Goal: Task Accomplishment & Management: Use online tool/utility

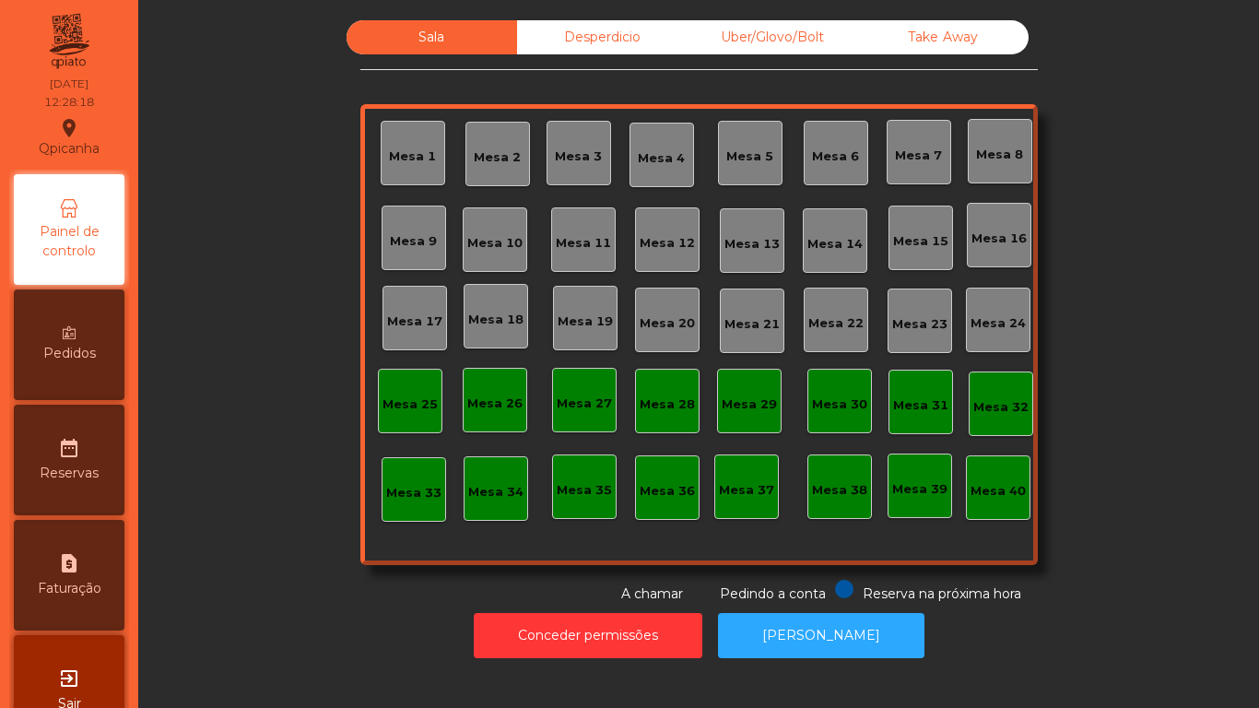
click at [1188, 183] on div "Sala Desperdicio Uber/Glovo/Bolt Take Away Mesa 1 Mesa 2 [GEOGRAPHIC_DATA] 4 [G…" at bounding box center [698, 312] width 1071 height 584
click at [928, 38] on div "Take Away" at bounding box center [943, 37] width 171 height 34
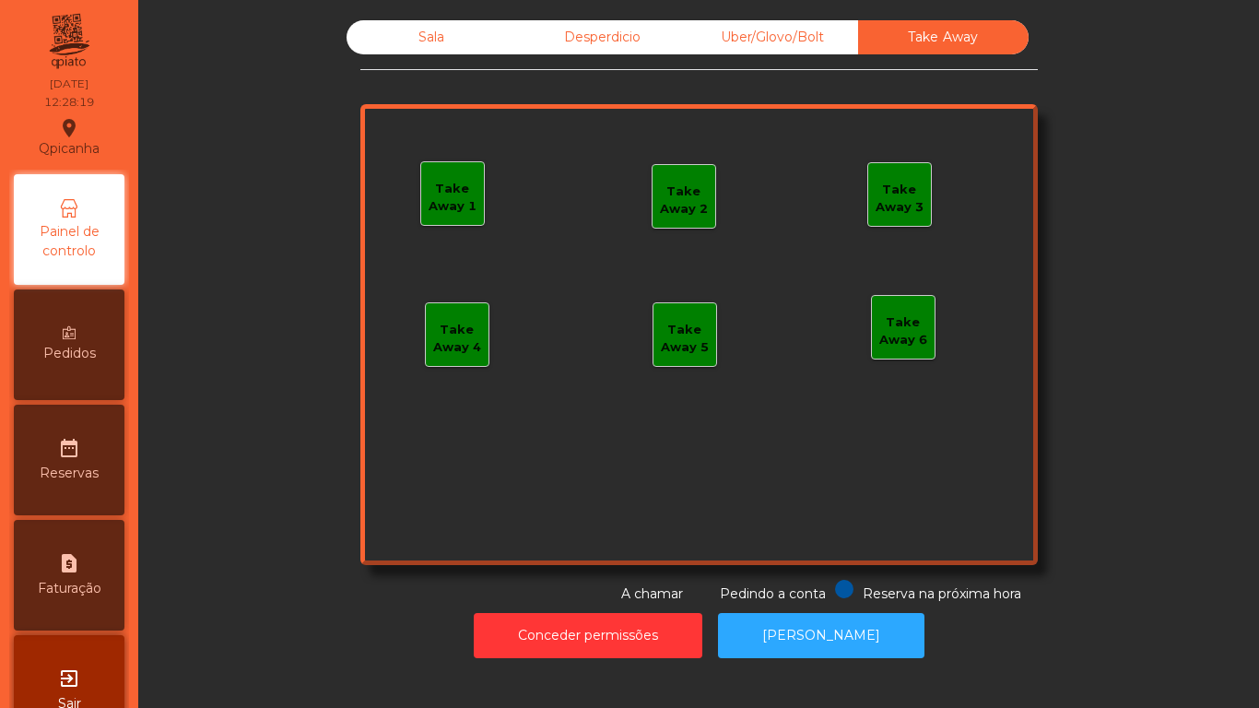
click at [472, 192] on div "Take Away 1" at bounding box center [452, 198] width 63 height 36
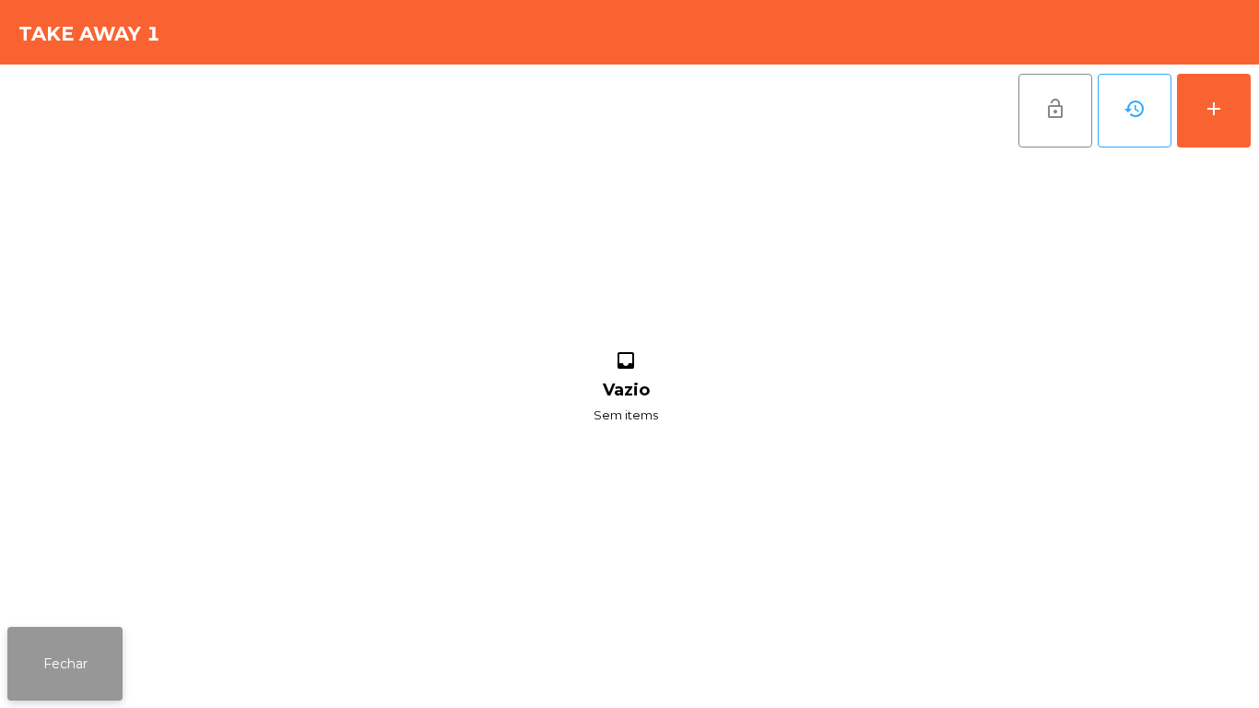
click at [74, 646] on button "Fechar" at bounding box center [64, 664] width 115 height 74
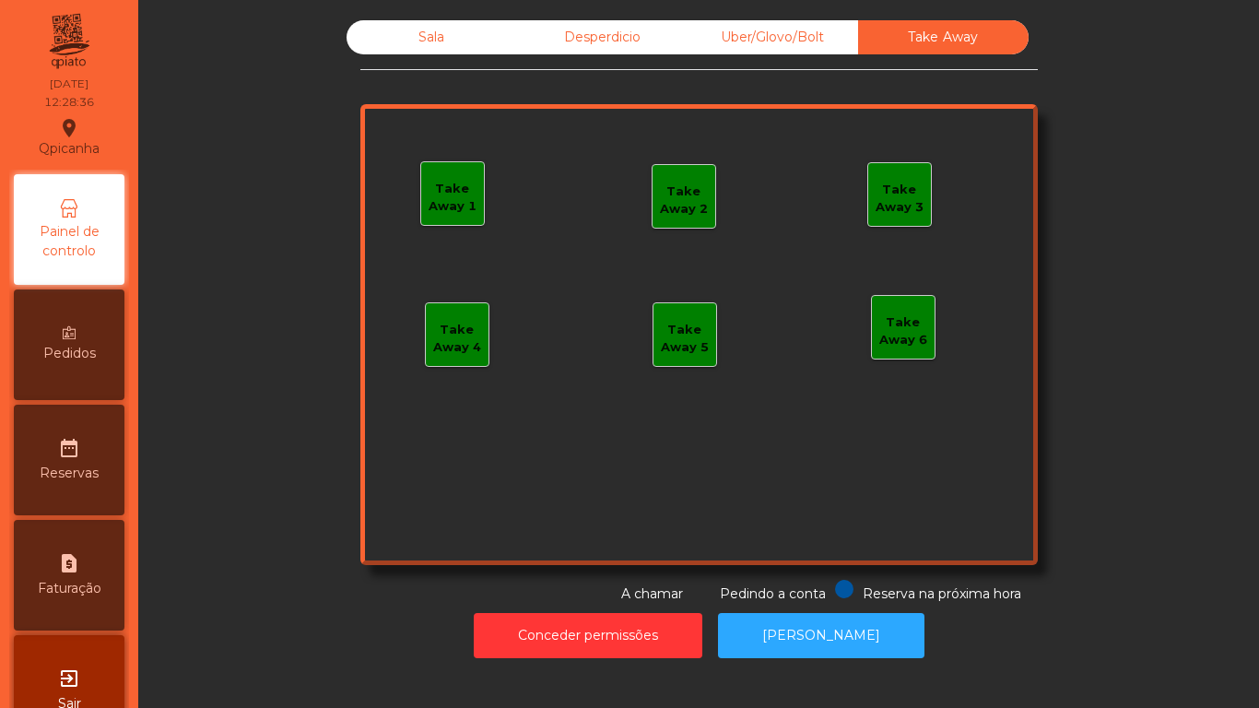
click at [453, 202] on div "Take Away 1" at bounding box center [452, 198] width 63 height 36
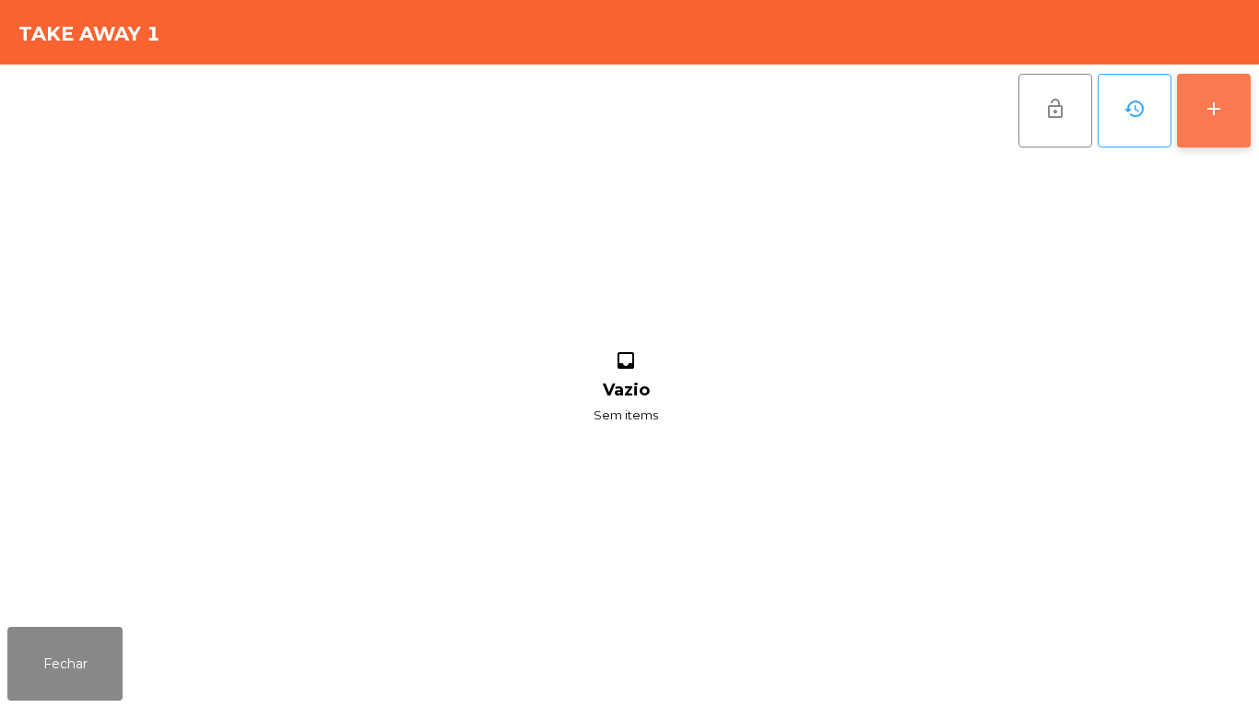
click at [1196, 96] on button "add" at bounding box center [1214, 111] width 74 height 74
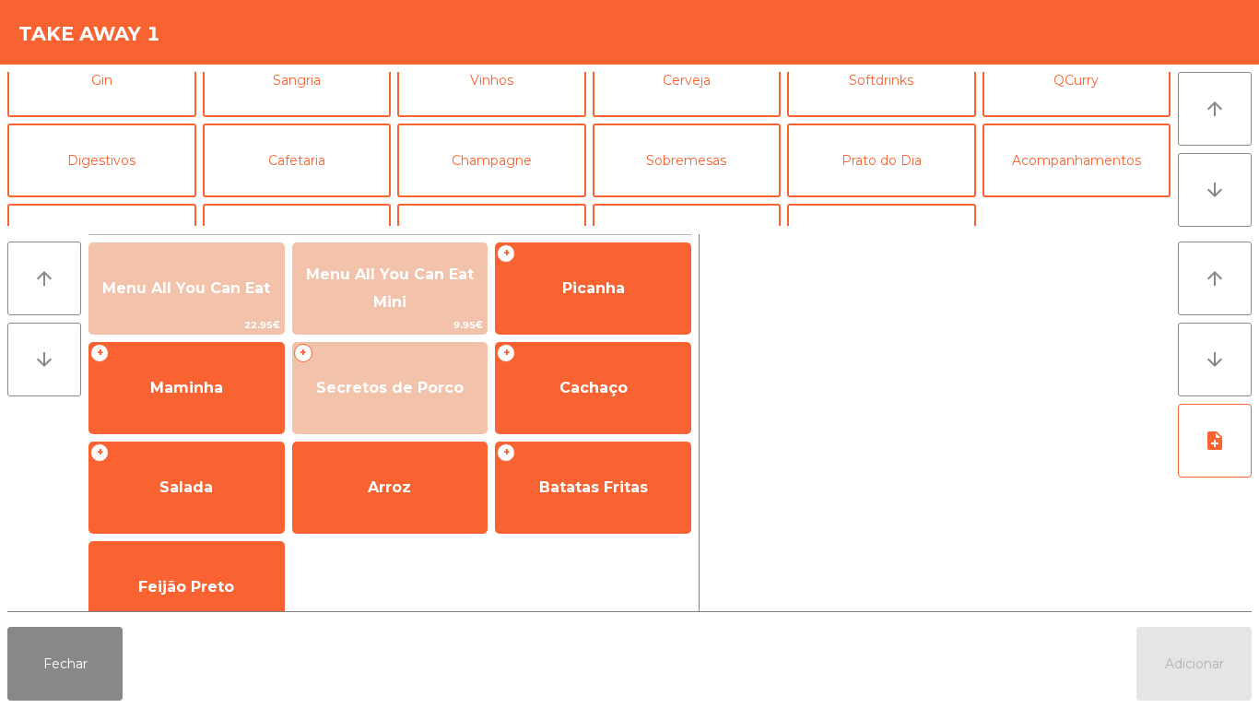
scroll to position [160, 0]
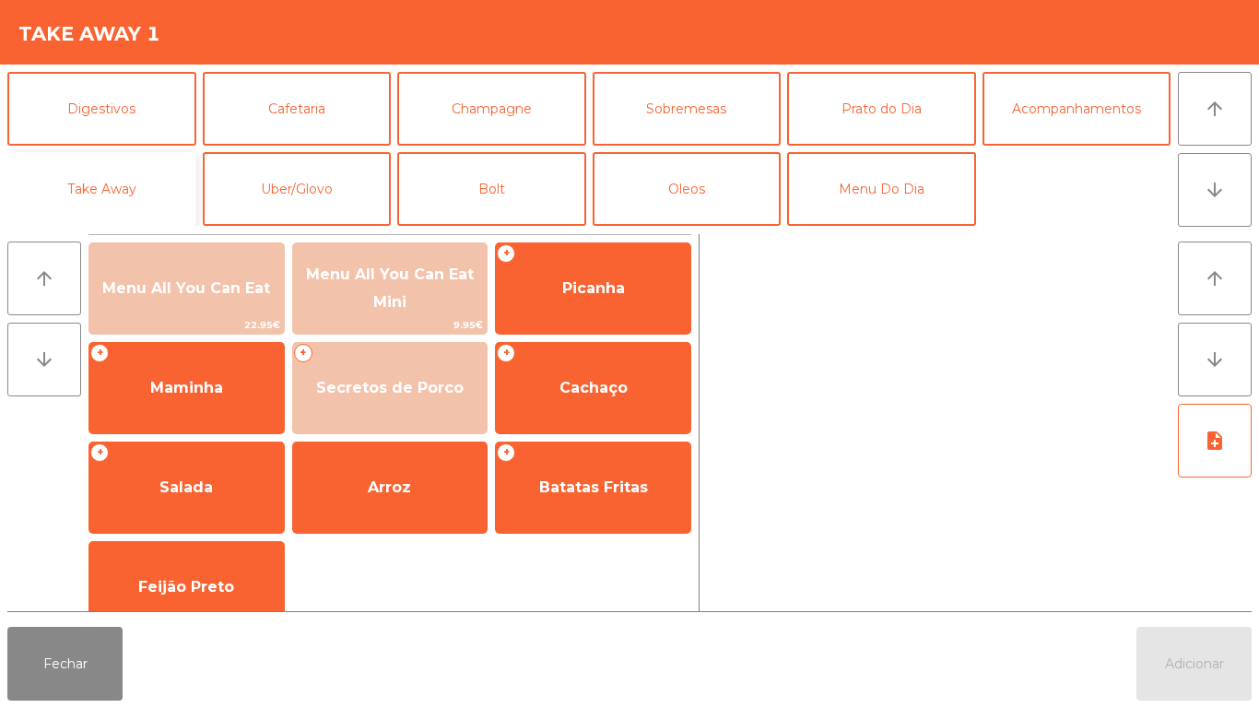
click at [136, 194] on button "Take Away" at bounding box center [101, 189] width 189 height 74
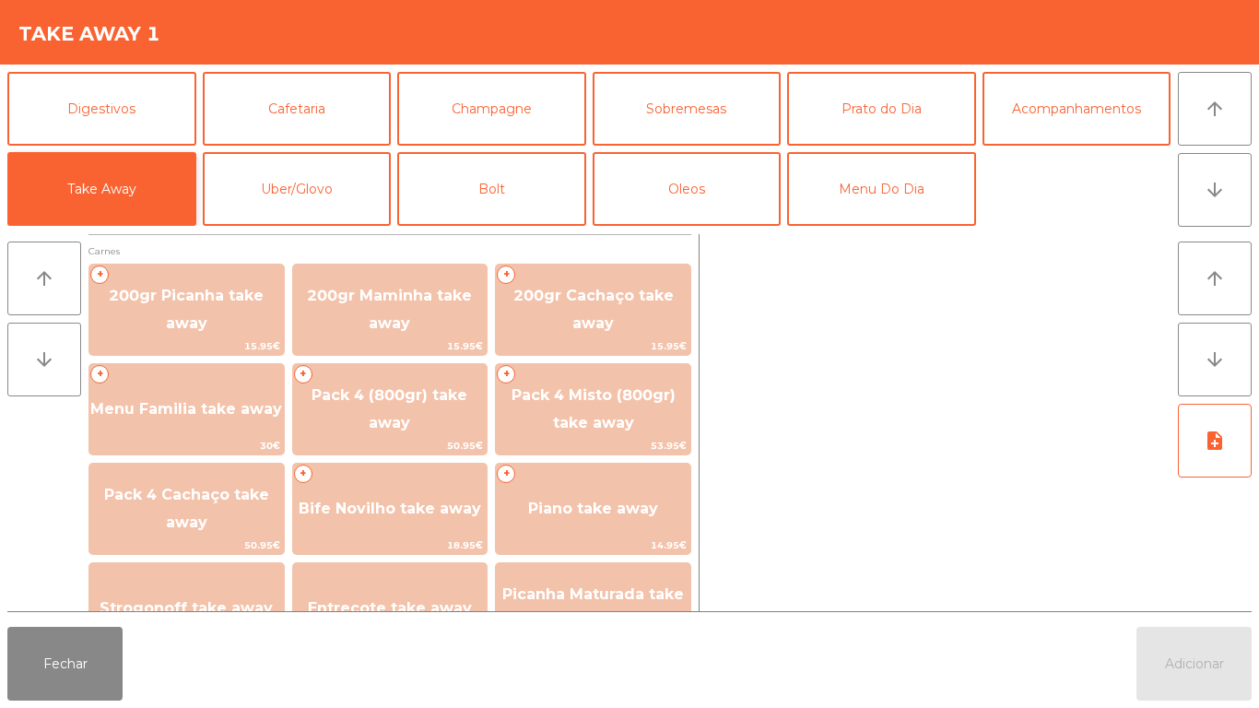
scroll to position [51, 0]
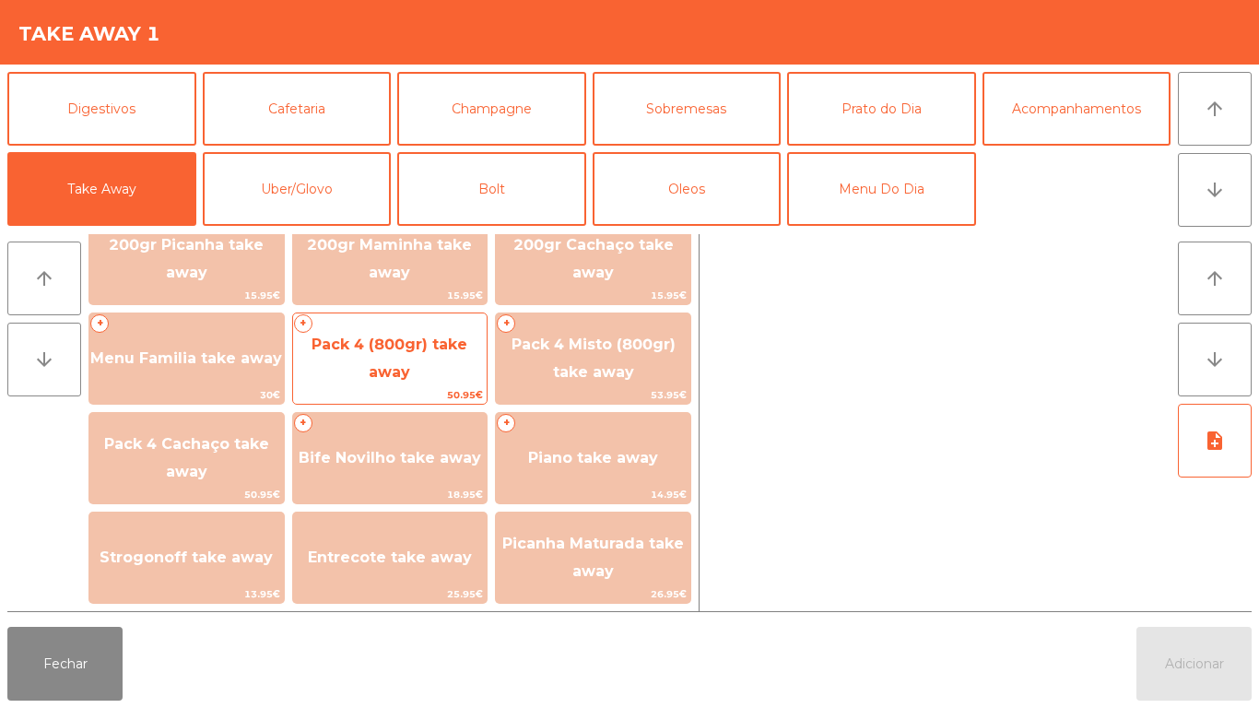
click at [404, 370] on span "Pack 4 (800gr) take away" at bounding box center [390, 358] width 156 height 45
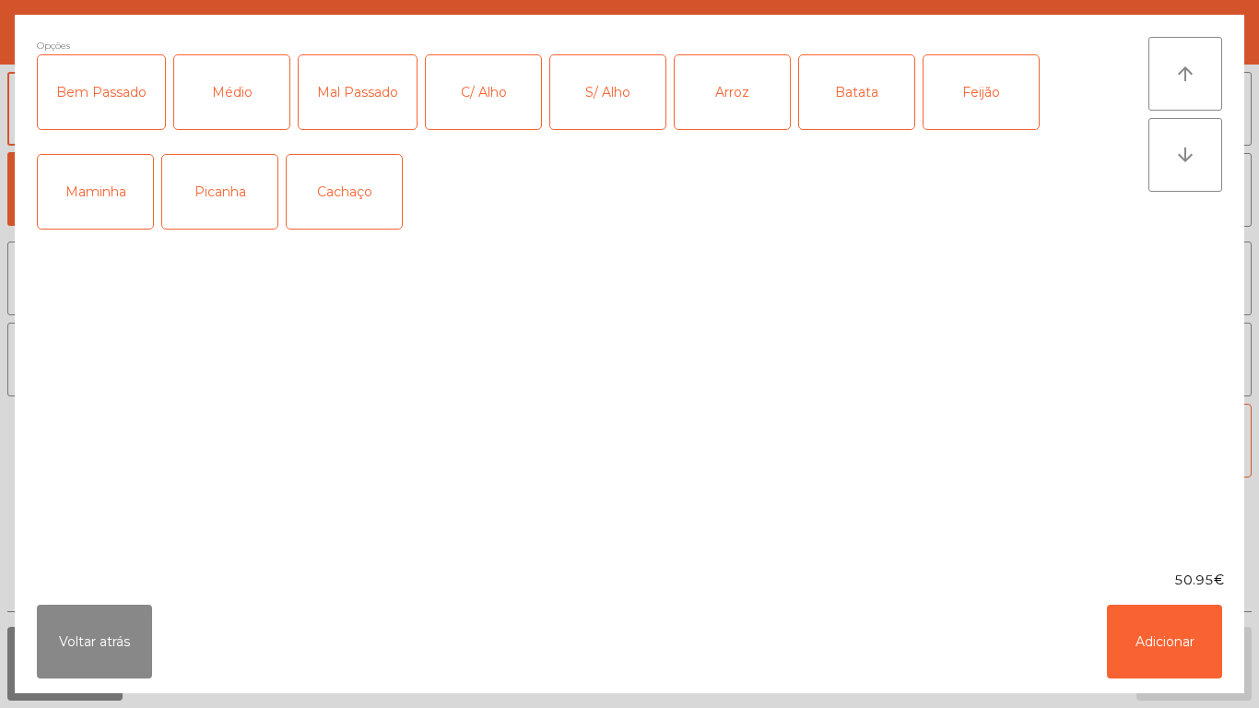
click at [240, 106] on div "Médio" at bounding box center [231, 92] width 115 height 74
click at [89, 100] on div "Bem Passado" at bounding box center [101, 92] width 127 height 74
click at [465, 97] on div "C/ Alho" at bounding box center [483, 92] width 115 height 74
click at [703, 114] on div "Arroz" at bounding box center [732, 92] width 115 height 74
click at [857, 94] on div "Batata" at bounding box center [856, 92] width 115 height 74
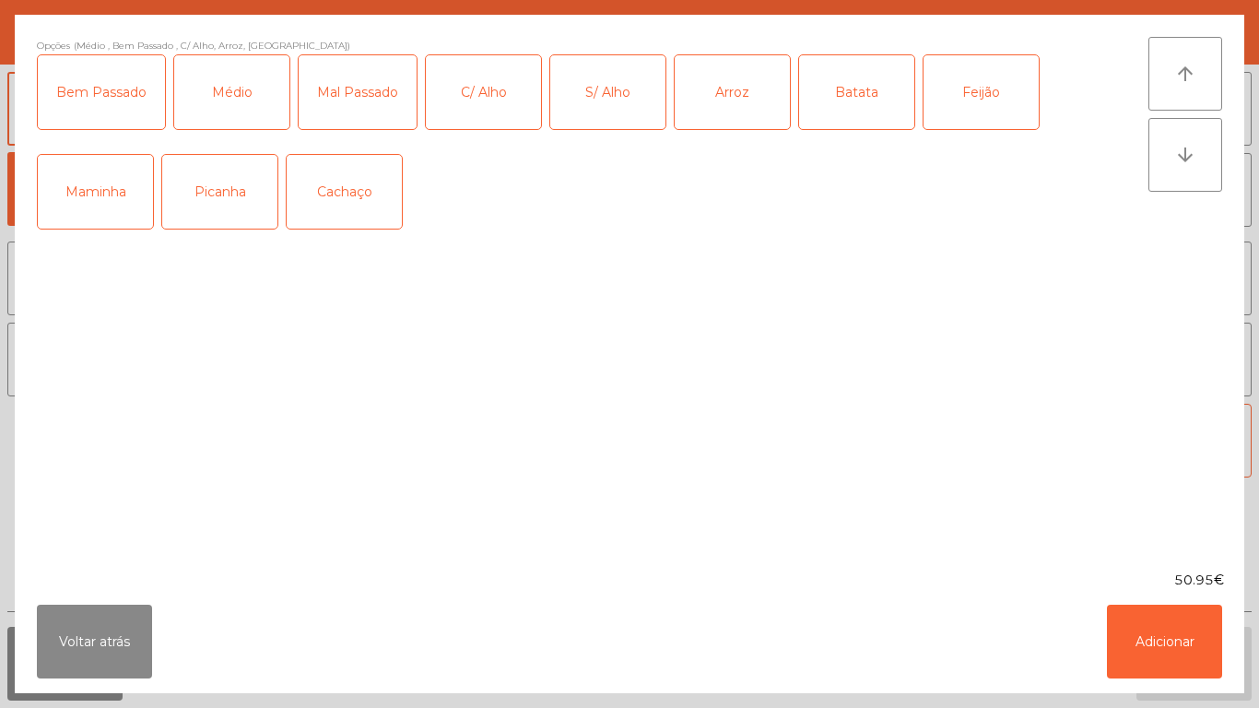
click at [1007, 94] on div "Feijão" at bounding box center [981, 92] width 115 height 74
click at [1162, 611] on button "Adicionar" at bounding box center [1164, 642] width 115 height 74
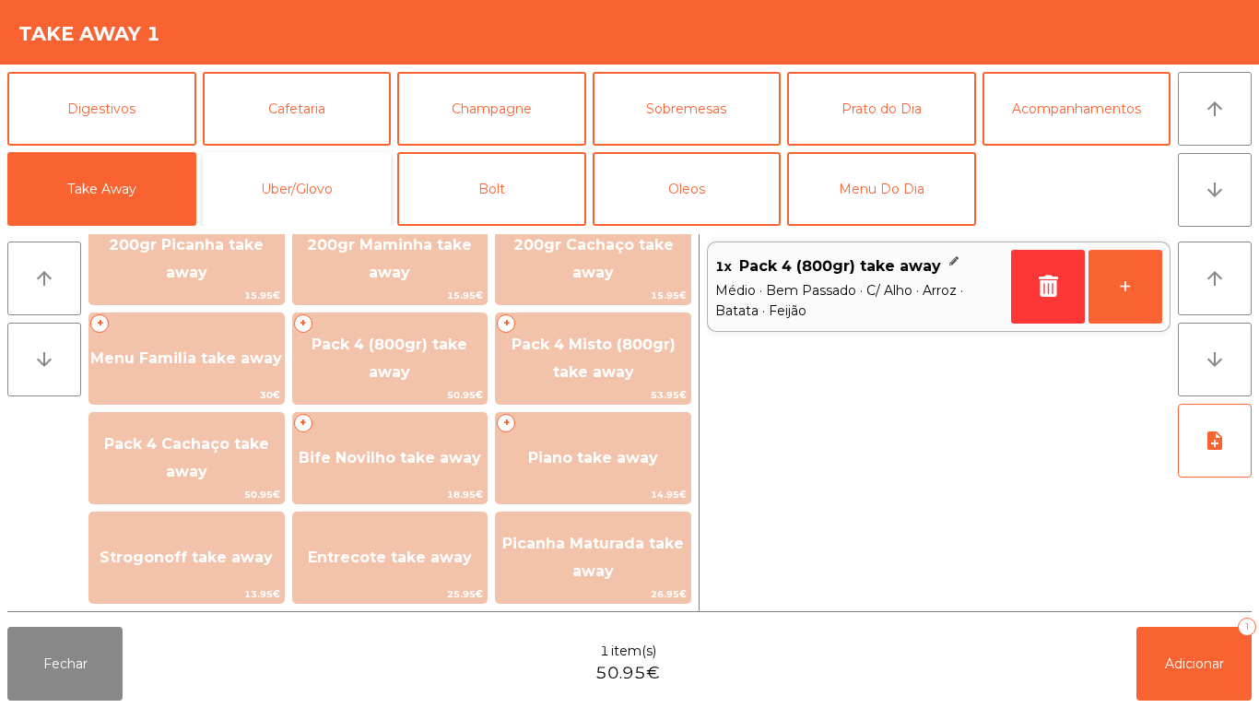
click at [325, 200] on button "Uber/Glovo" at bounding box center [297, 189] width 189 height 74
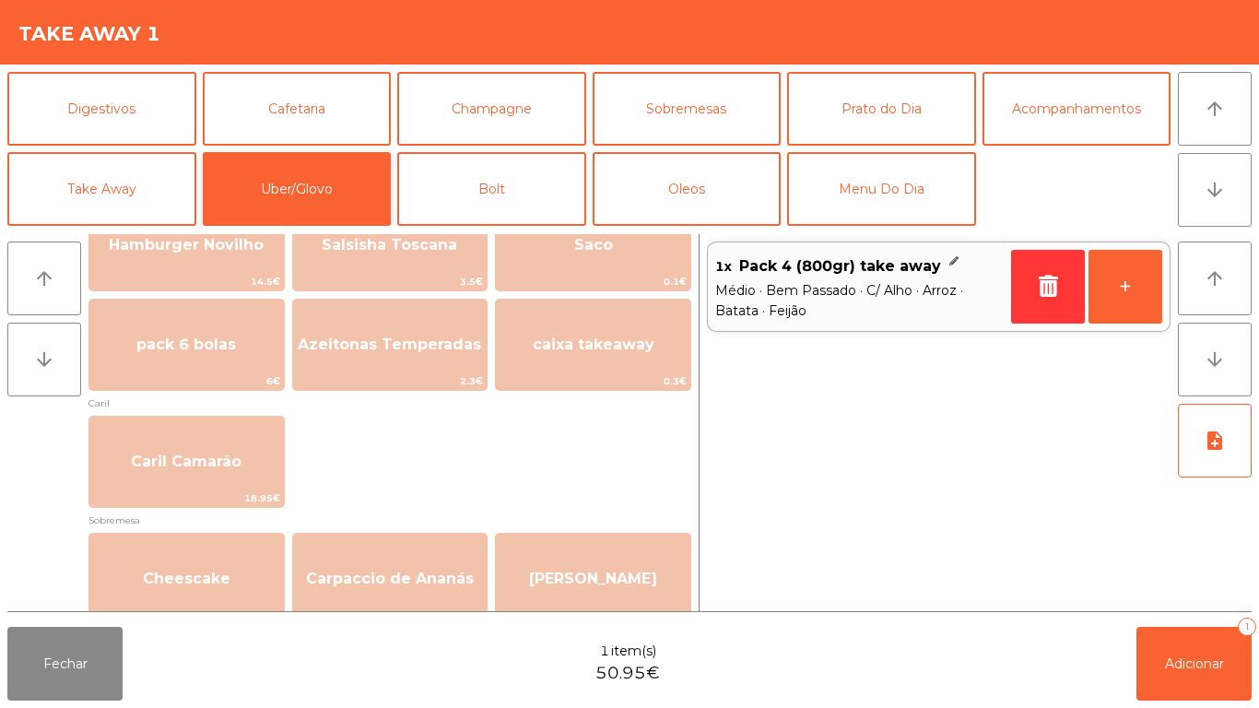
scroll to position [454, 0]
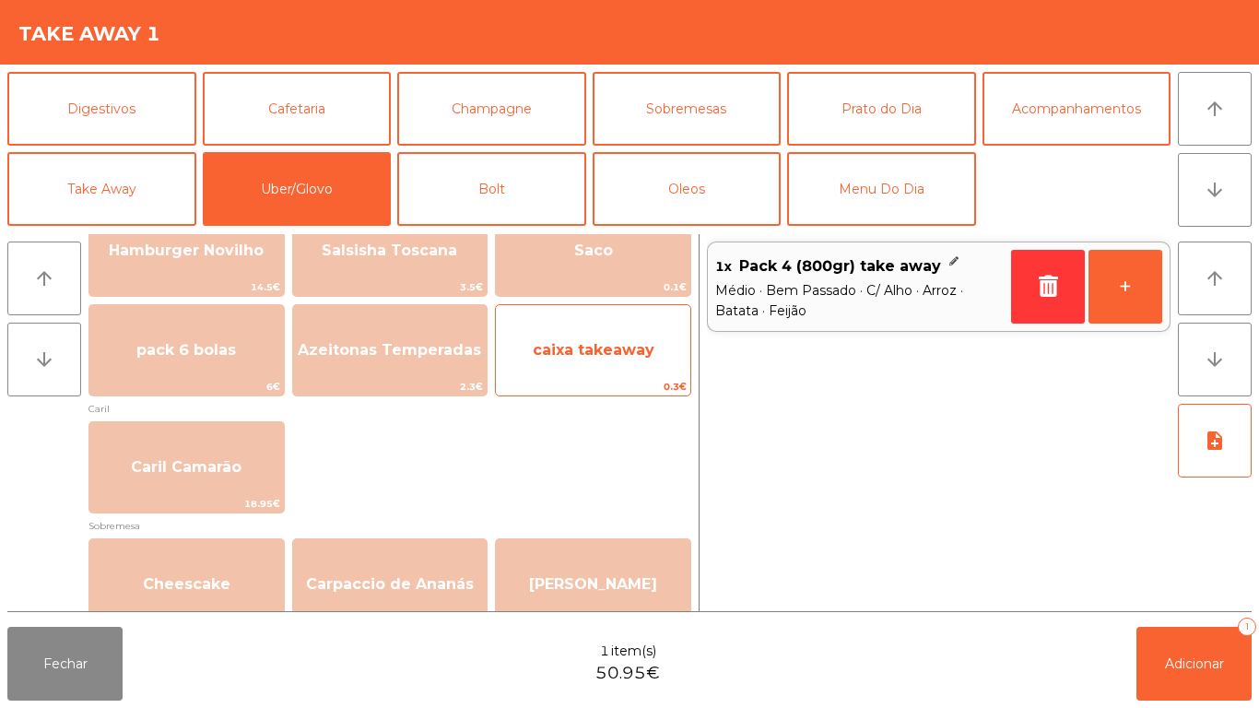
click at [581, 348] on span "caixa takeaway" at bounding box center [594, 350] width 122 height 18
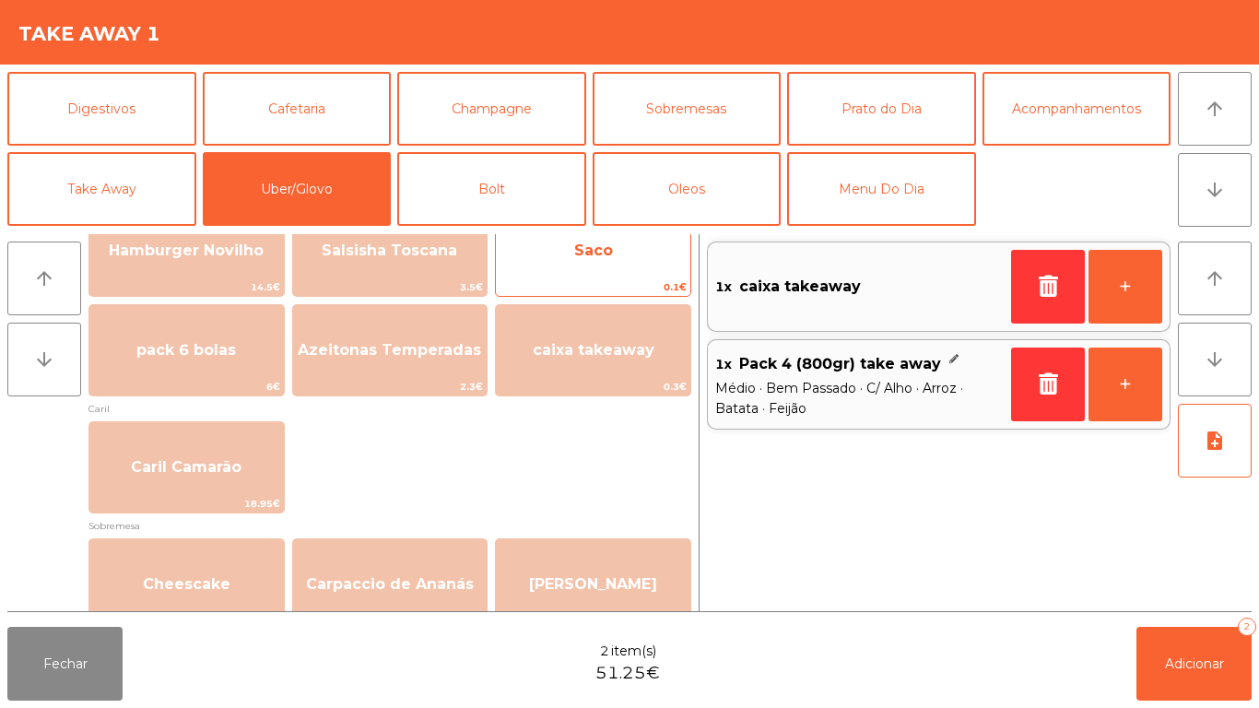
click at [569, 266] on span "Saco" at bounding box center [593, 251] width 195 height 50
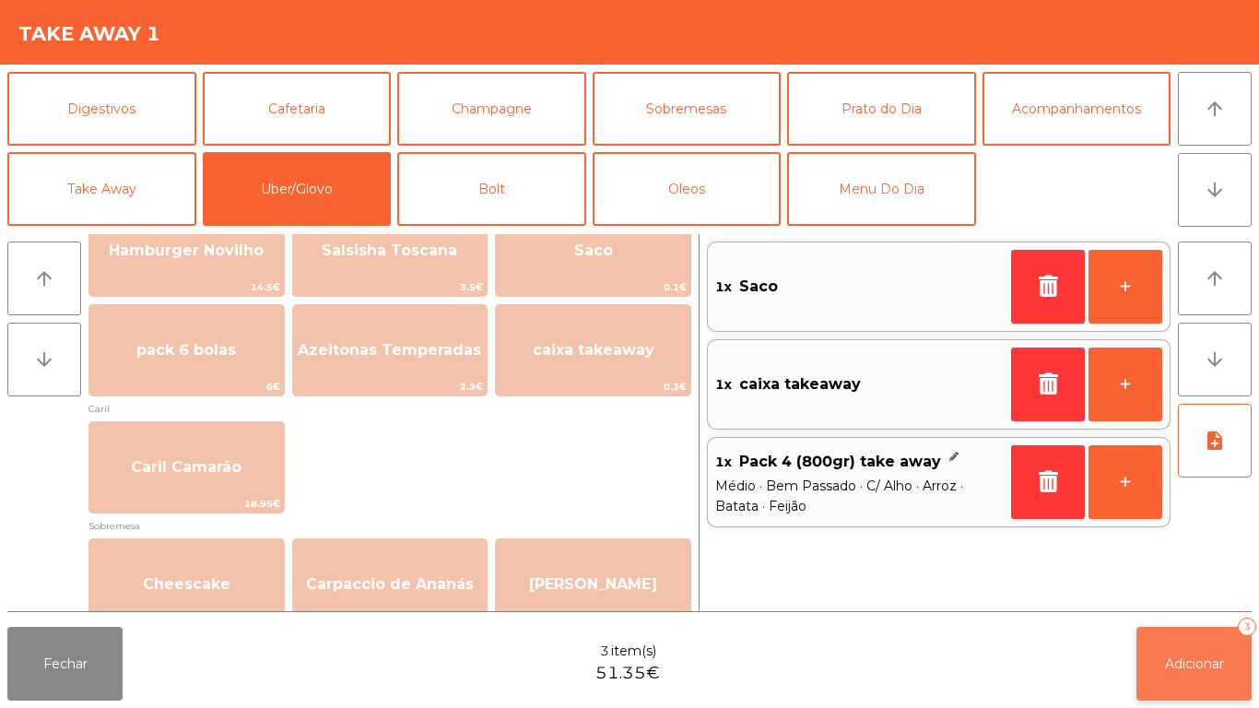
click at [1175, 699] on button "Adicionar 3" at bounding box center [1194, 664] width 115 height 74
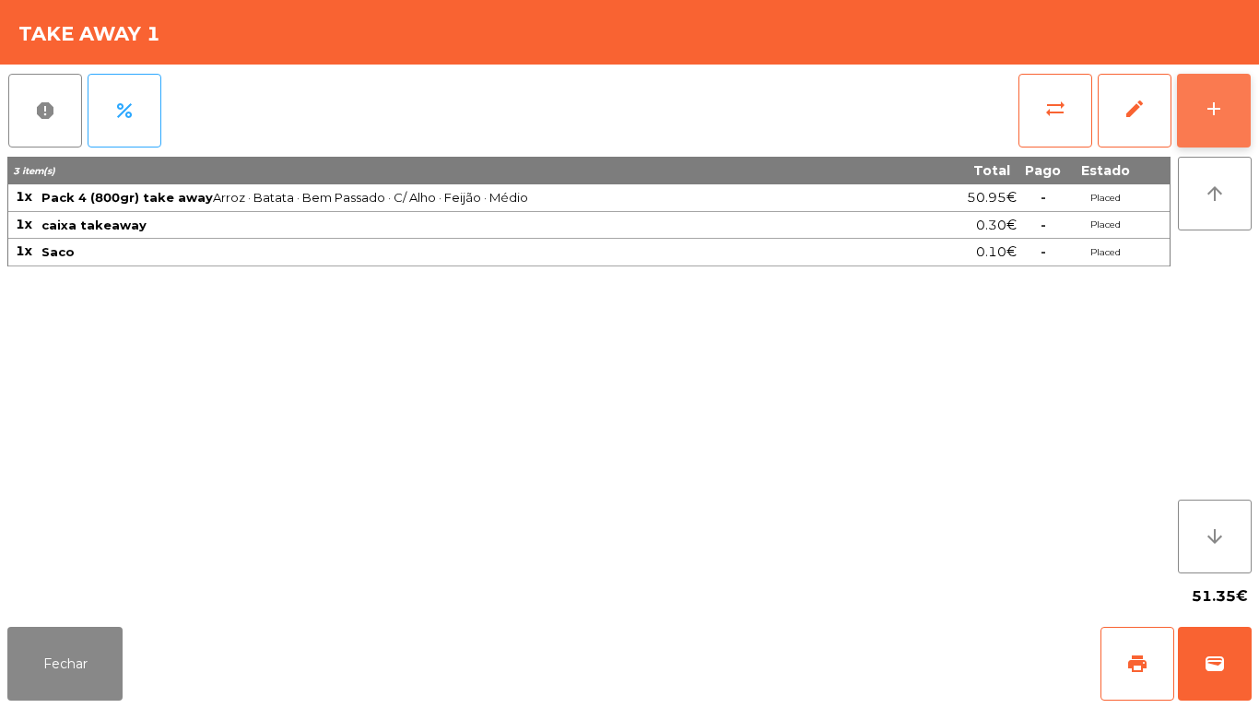
click at [1190, 109] on button "add" at bounding box center [1214, 111] width 74 height 74
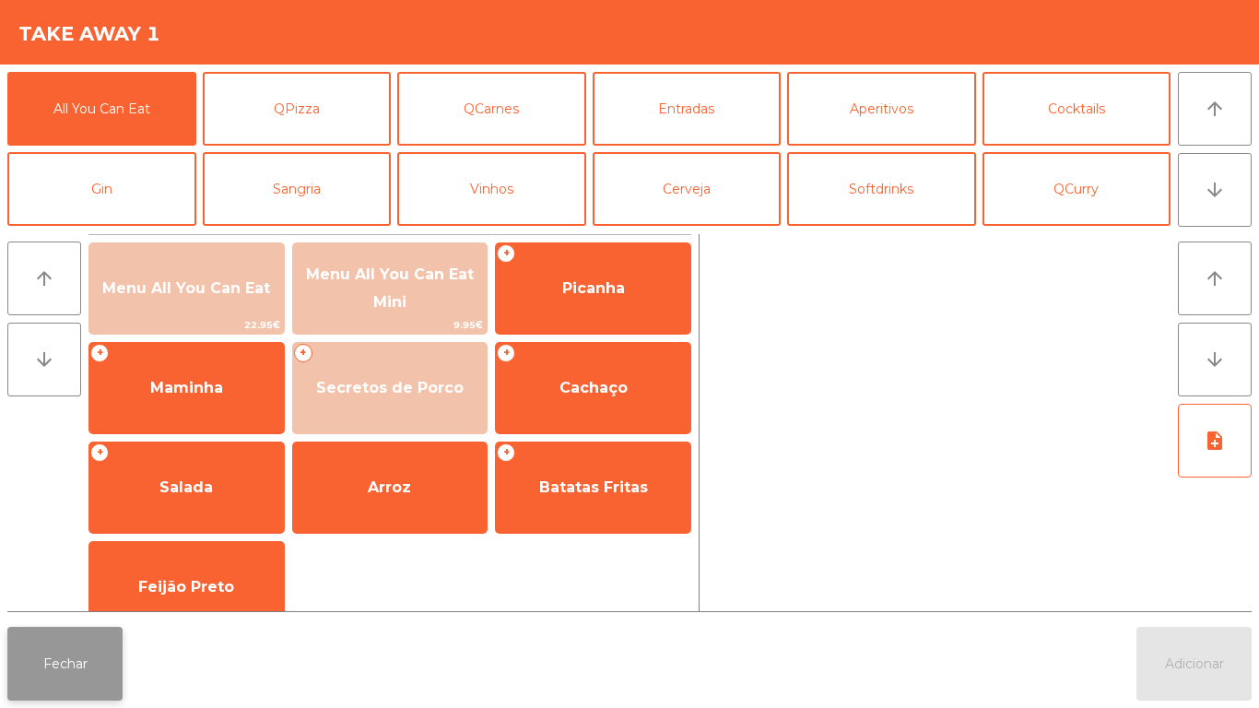
click at [69, 659] on button "Fechar" at bounding box center [64, 664] width 115 height 74
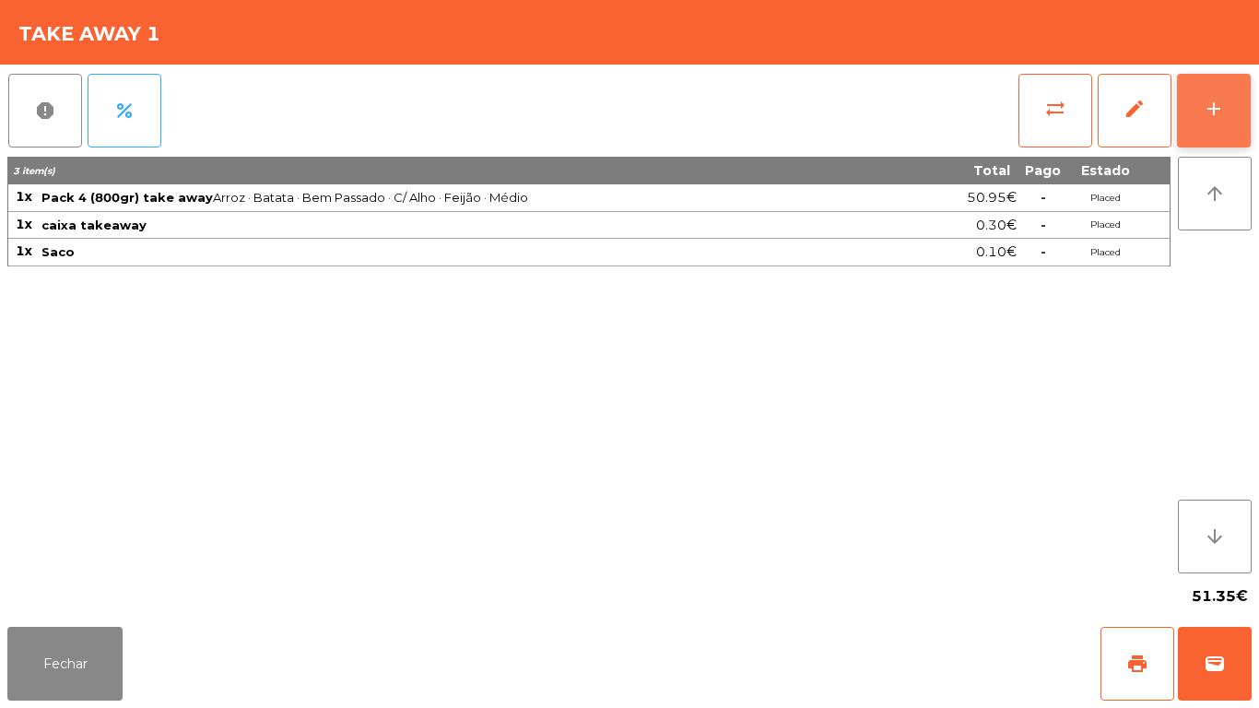
click at [1195, 103] on button "add" at bounding box center [1214, 111] width 74 height 74
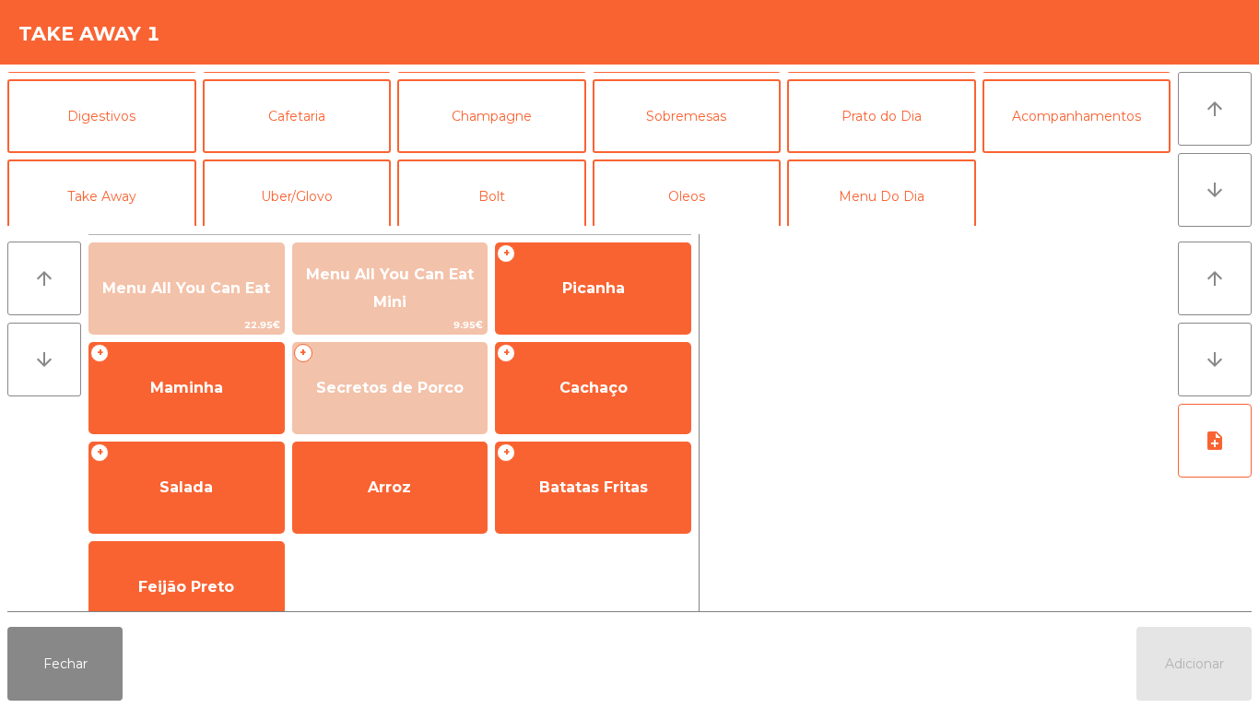
scroll to position [160, 0]
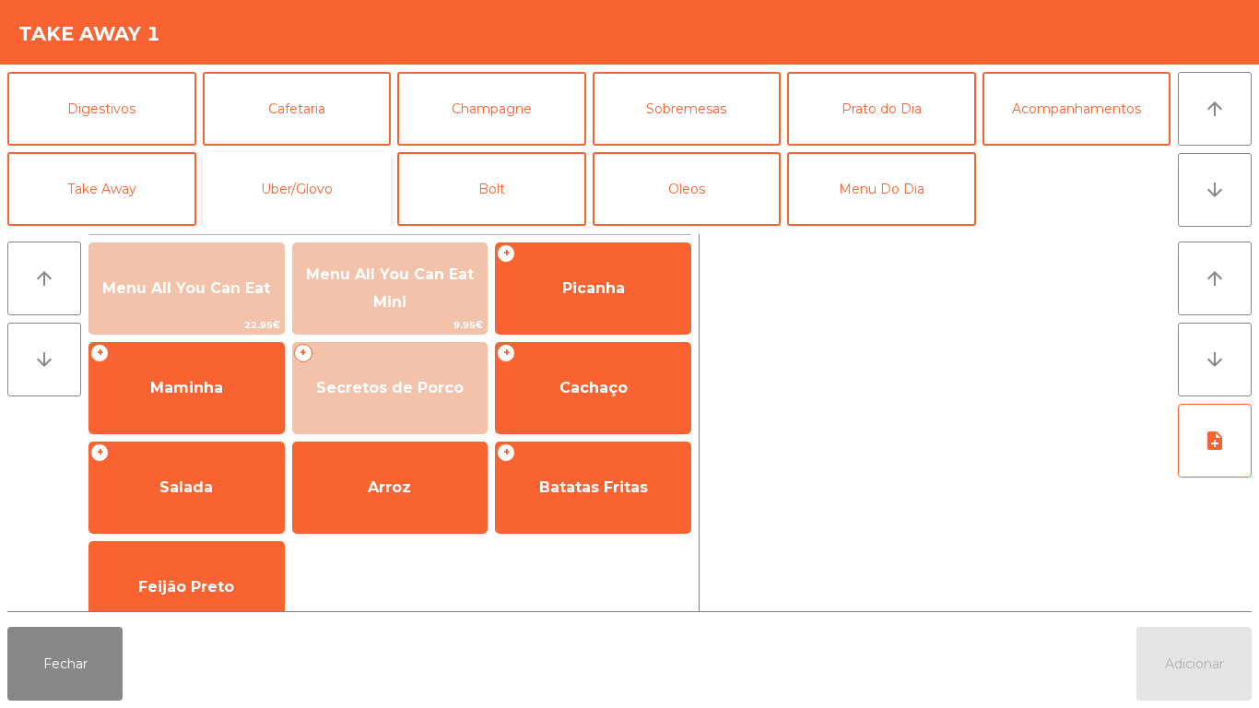
click at [329, 200] on button "Uber/Glovo" at bounding box center [297, 189] width 189 height 74
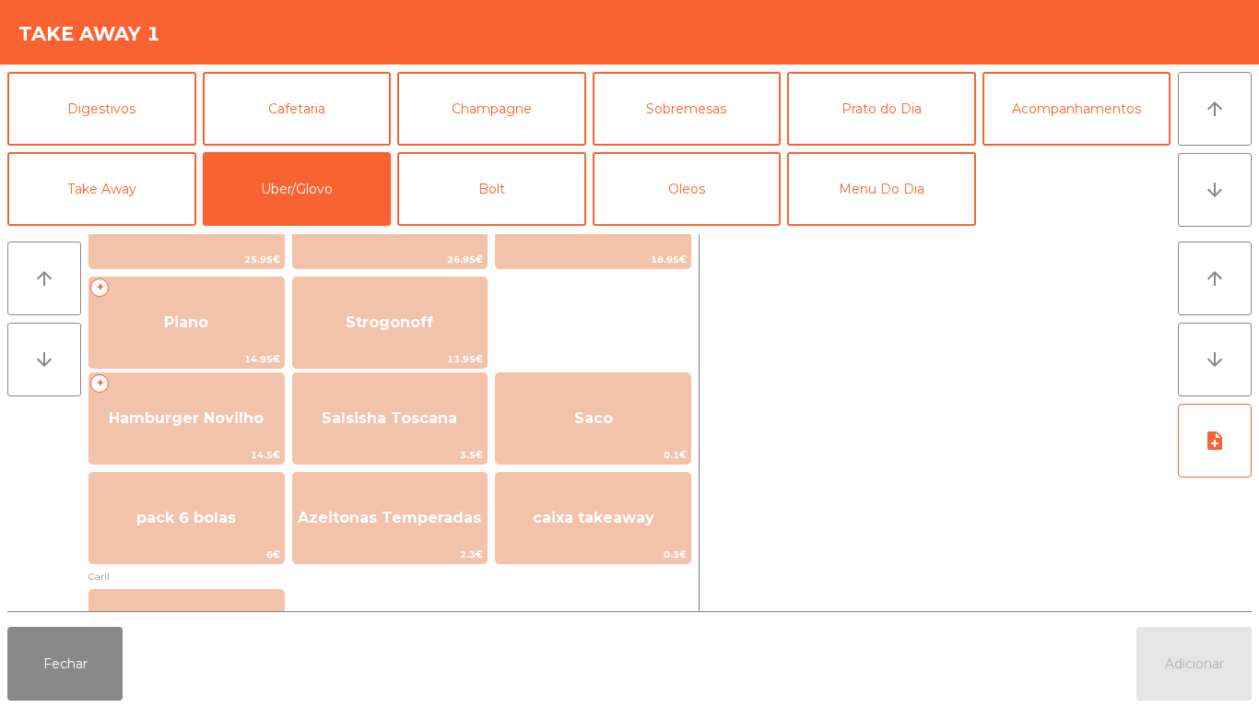
scroll to position [284, 0]
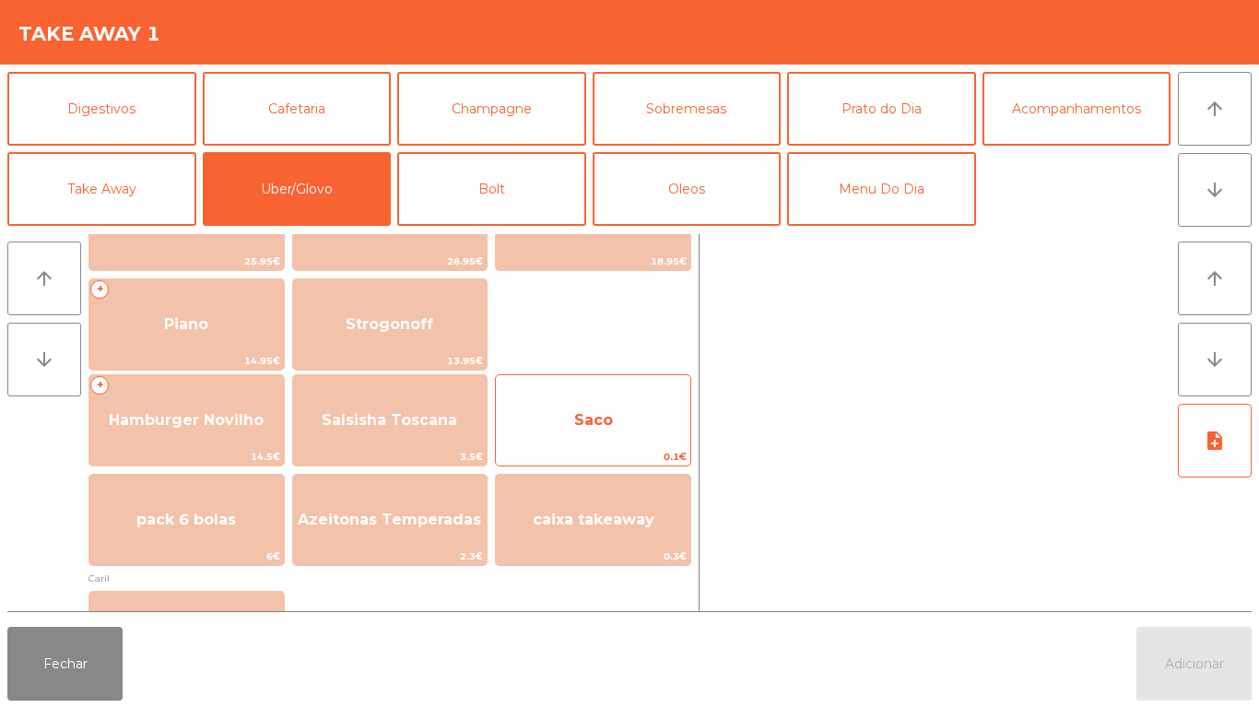
click at [600, 422] on span "Saco" at bounding box center [593, 420] width 39 height 18
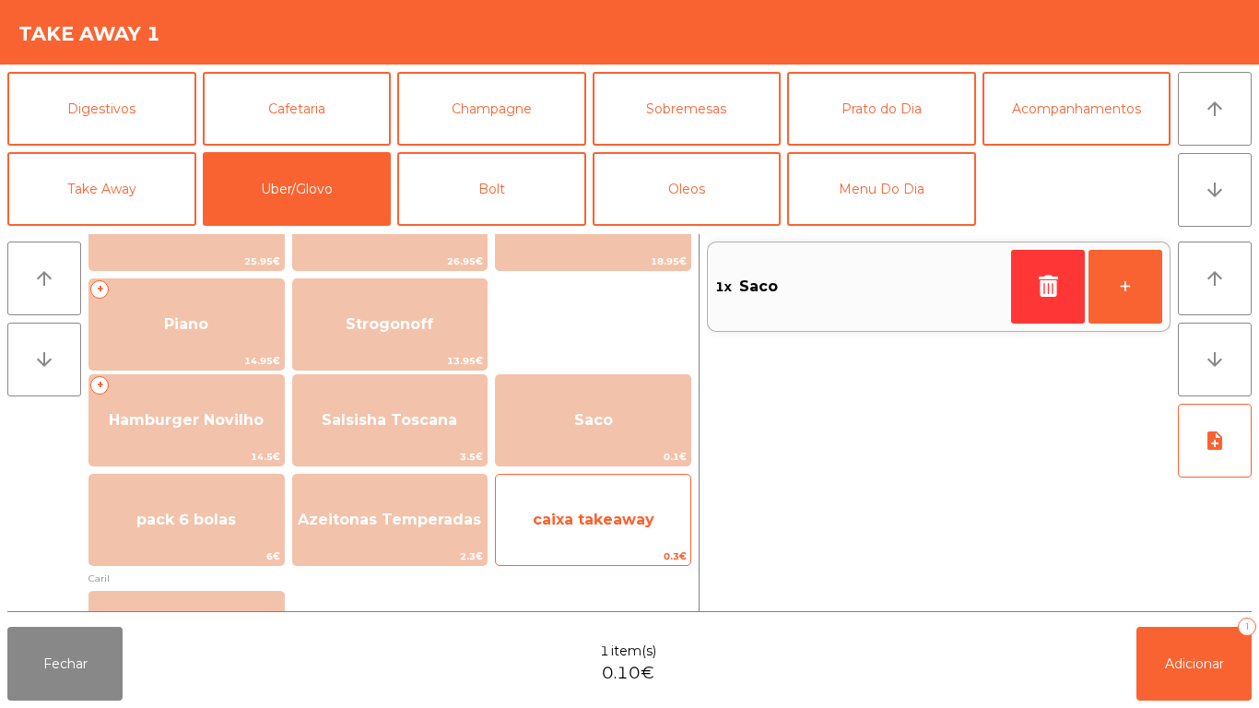
click at [579, 522] on span "caixa takeaway" at bounding box center [594, 520] width 122 height 18
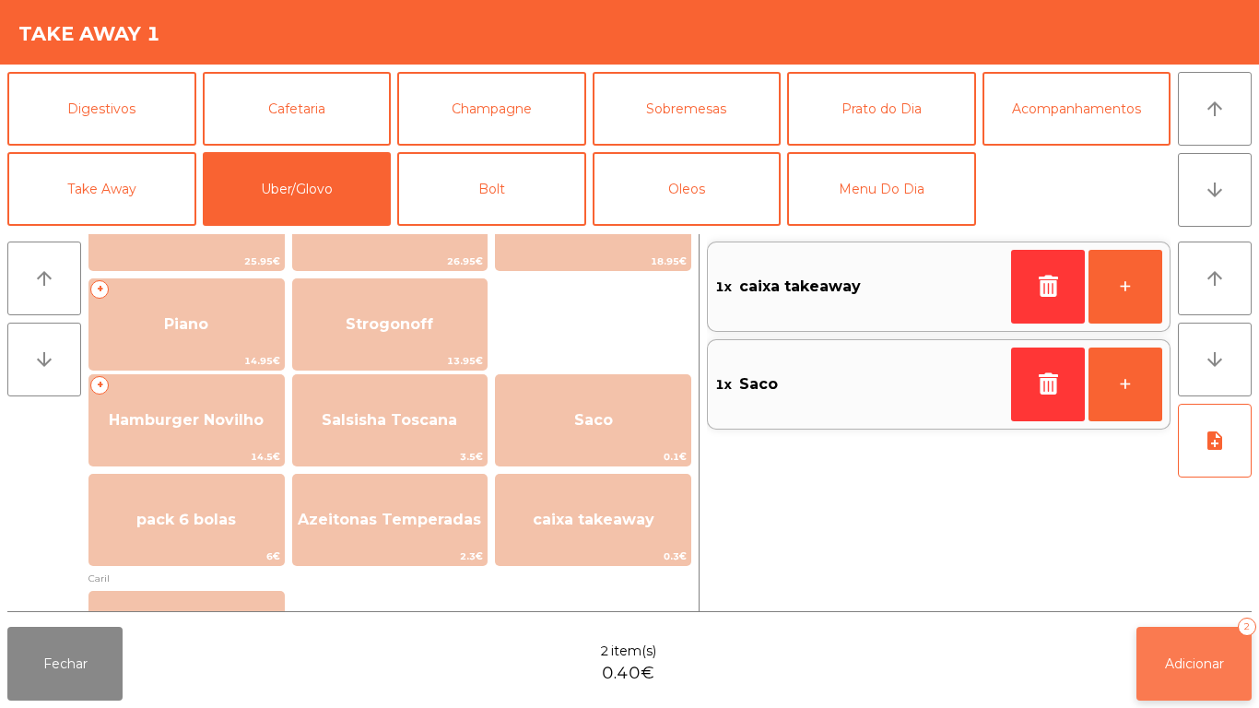
click at [1212, 656] on span "Adicionar" at bounding box center [1194, 664] width 59 height 17
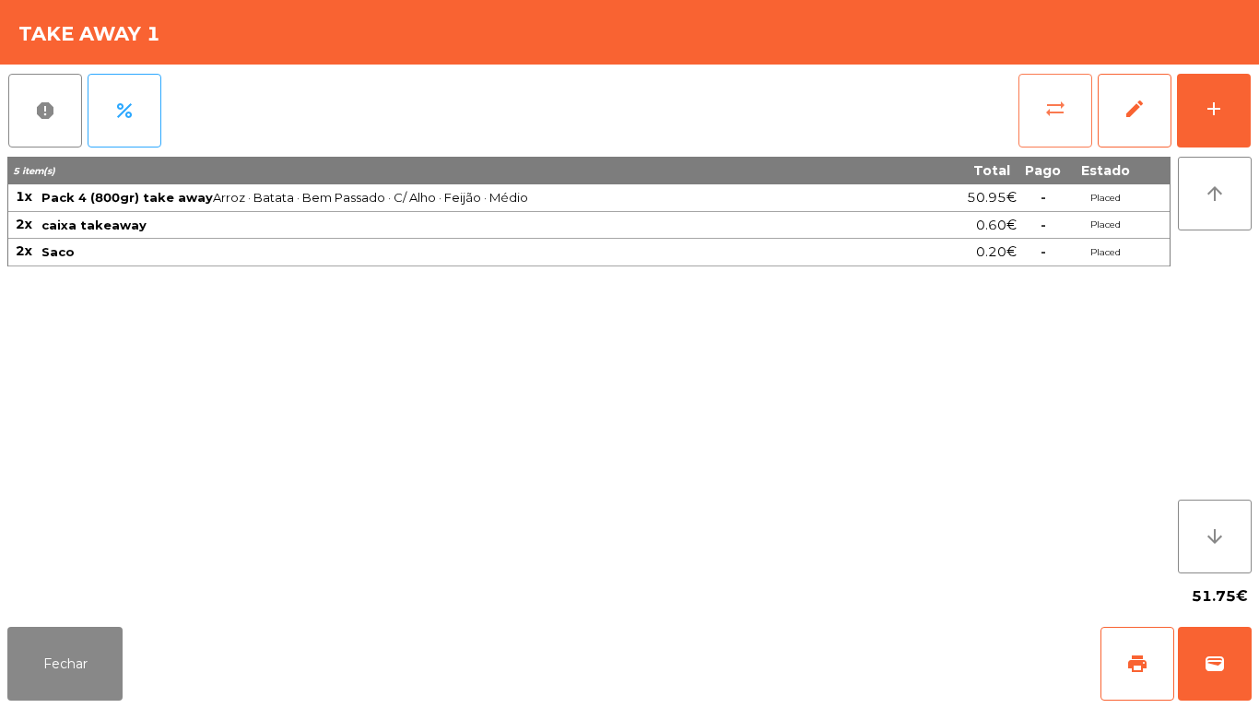
click at [1042, 120] on button "sync_alt" at bounding box center [1056, 111] width 74 height 74
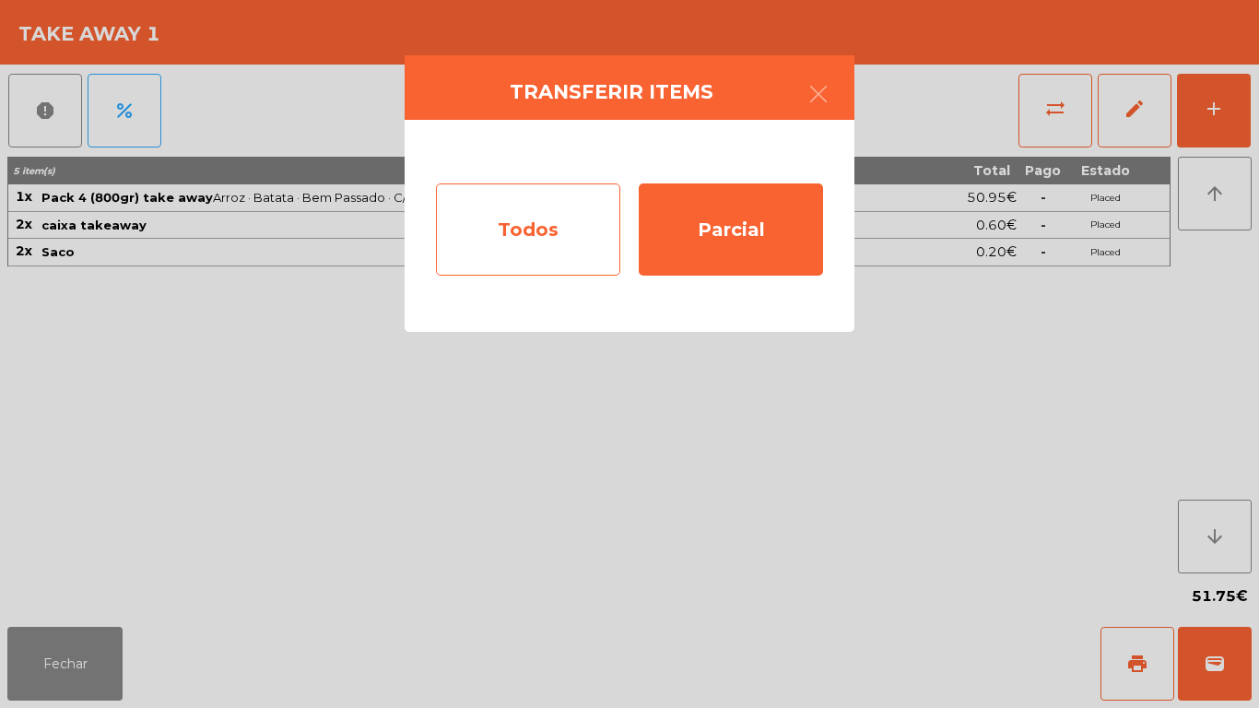
click at [515, 224] on div "Todos" at bounding box center [528, 229] width 184 height 92
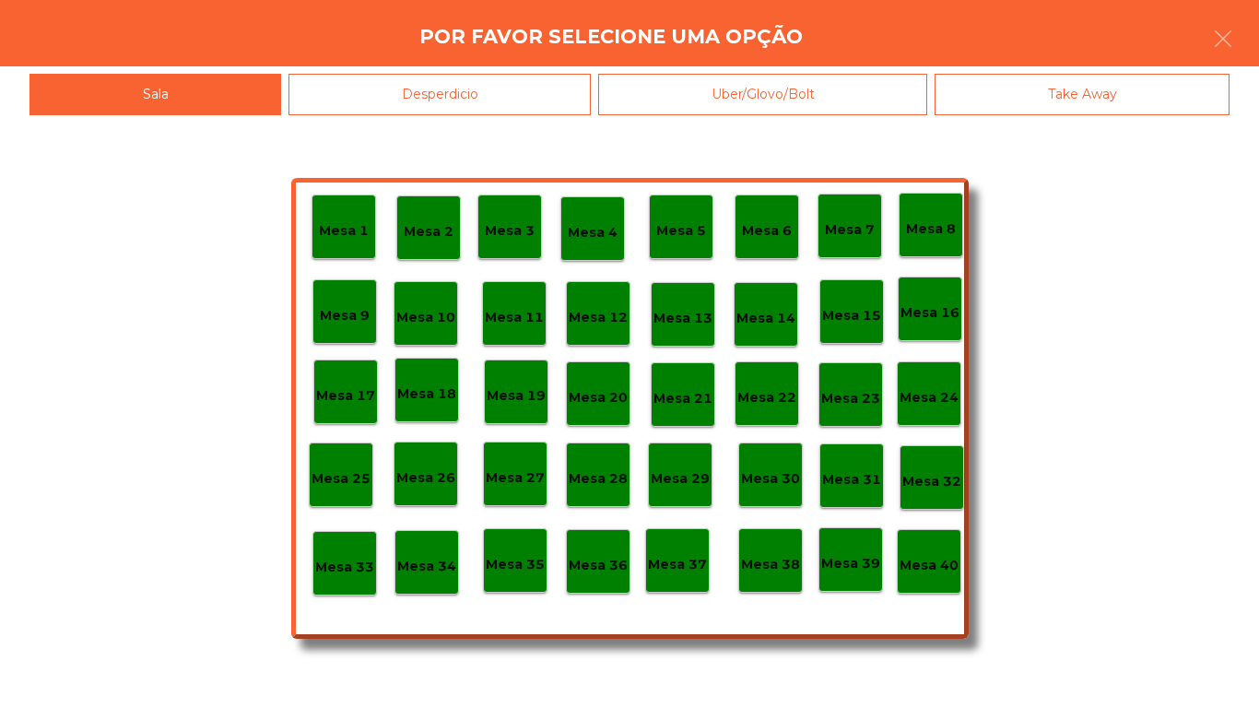
click at [914, 548] on div "Mesa 40" at bounding box center [929, 562] width 59 height 29
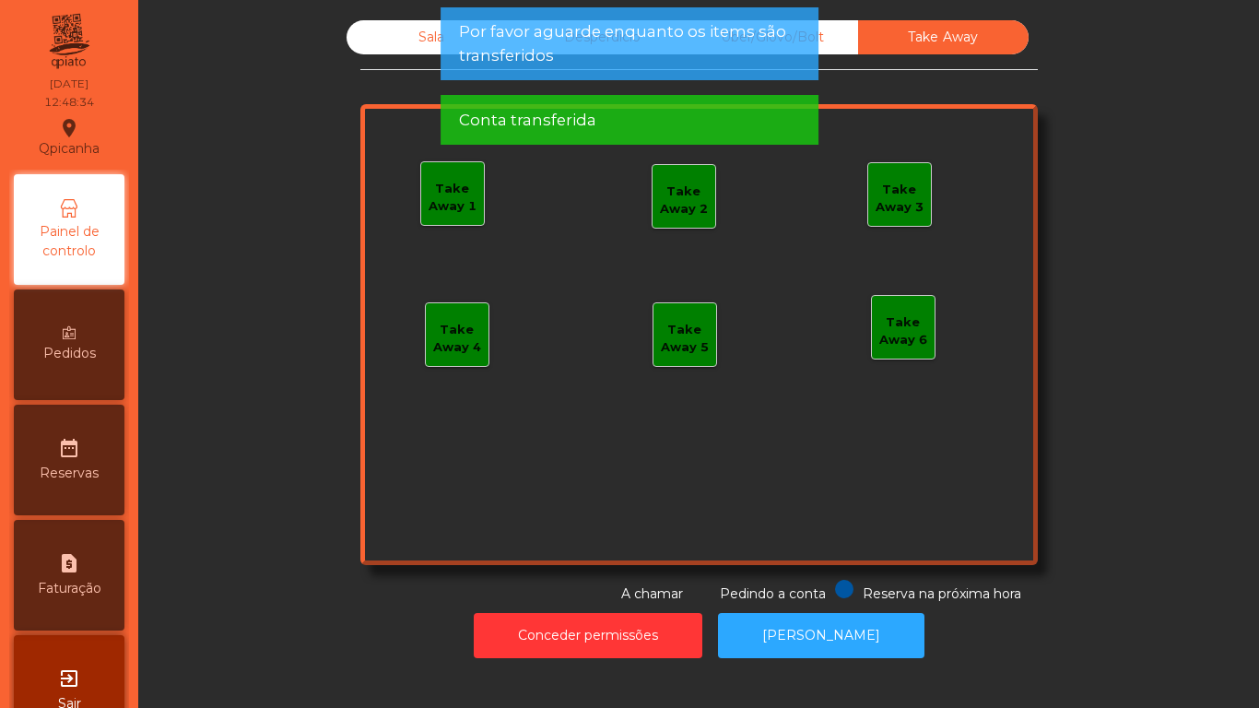
click at [381, 51] on div "Sala" at bounding box center [432, 37] width 171 height 34
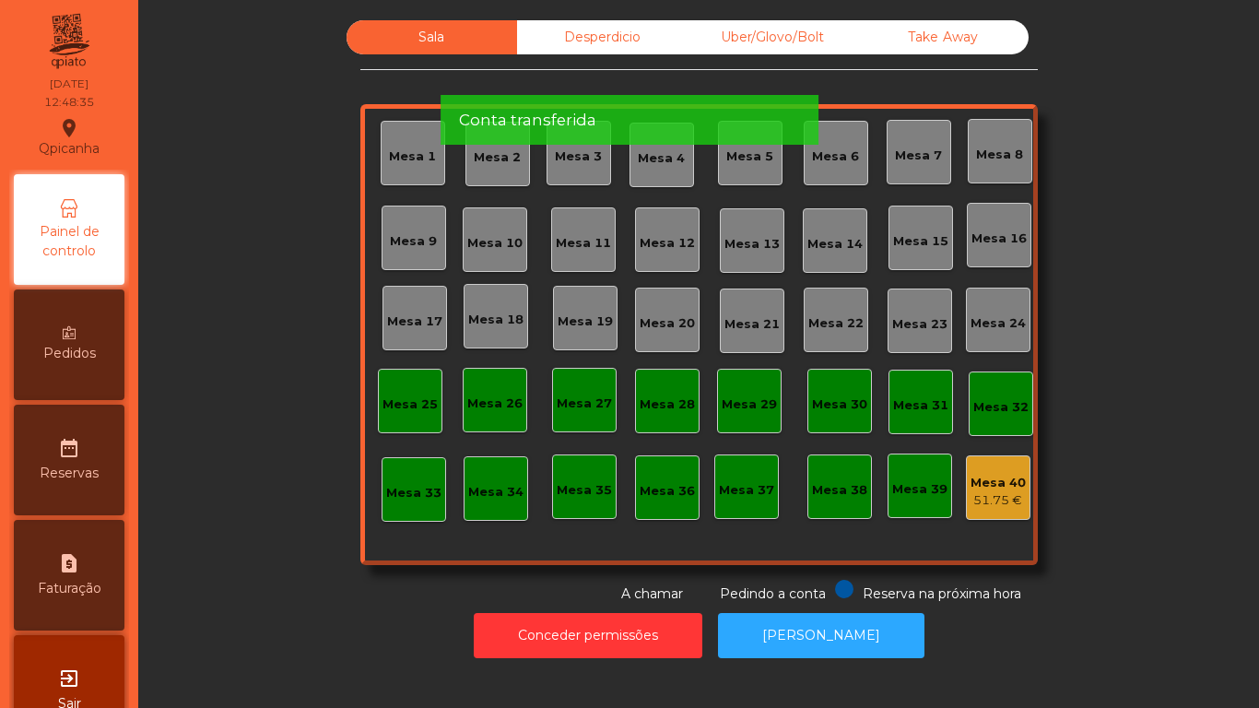
click at [659, 254] on div "Mesa 12" at bounding box center [667, 239] width 65 height 65
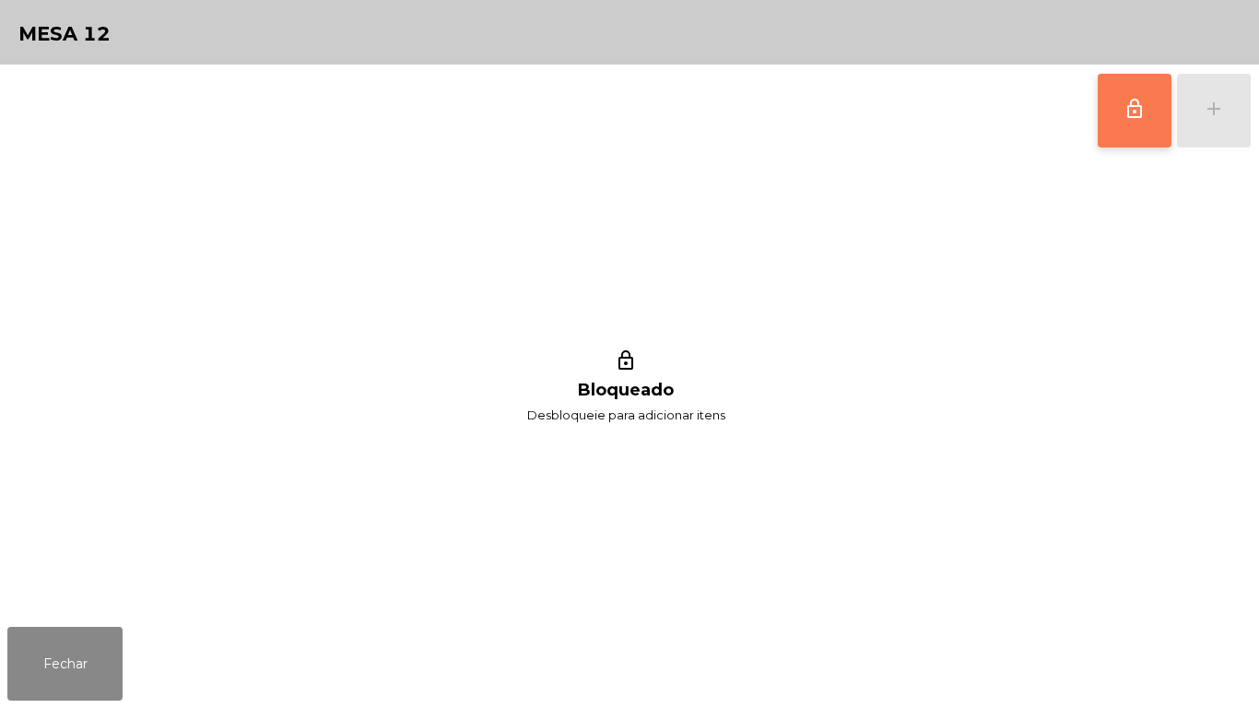
click at [1108, 121] on button "lock_outline" at bounding box center [1135, 111] width 74 height 74
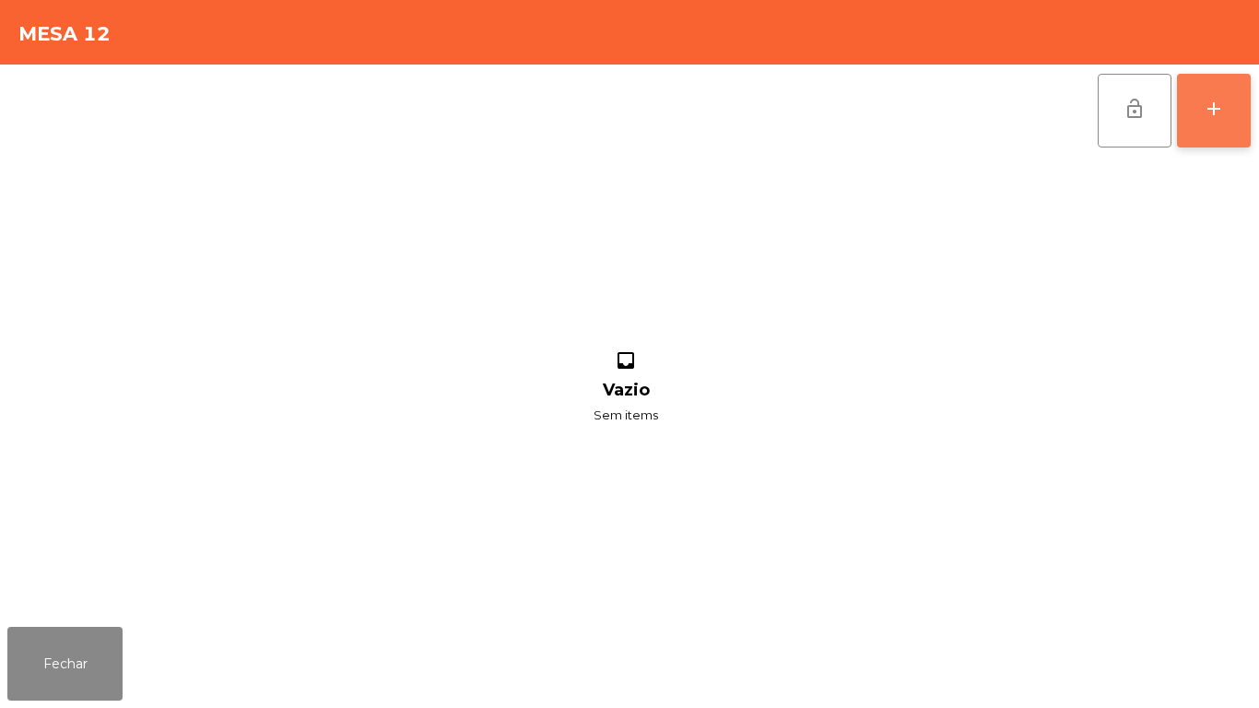
click at [1206, 109] on div "add" at bounding box center [1214, 109] width 22 height 22
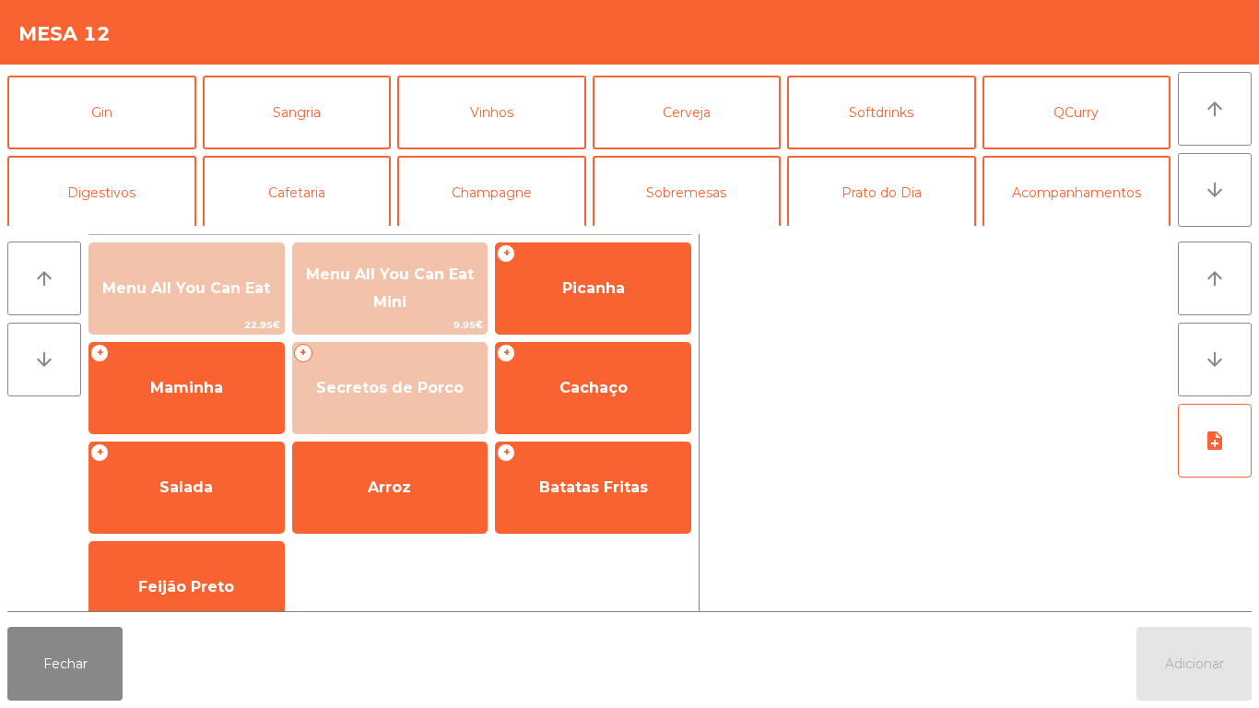
scroll to position [96, 0]
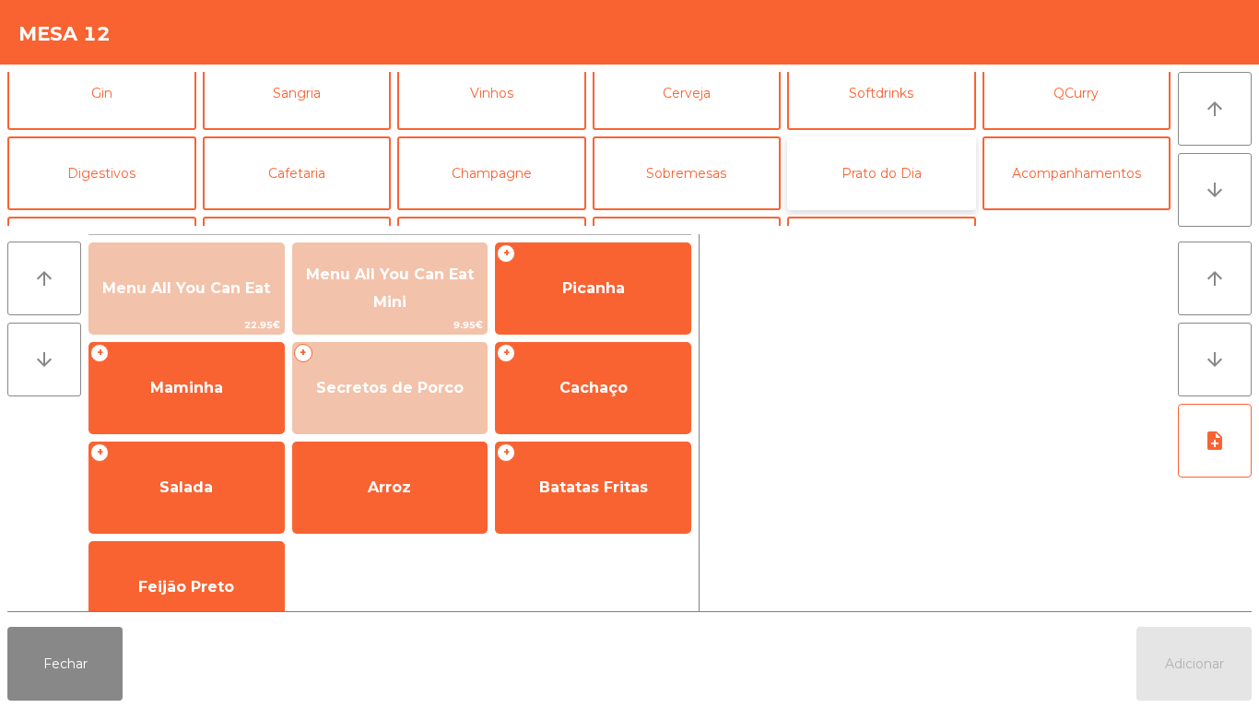
click at [873, 194] on button "Prato do Dia" at bounding box center [881, 173] width 189 height 74
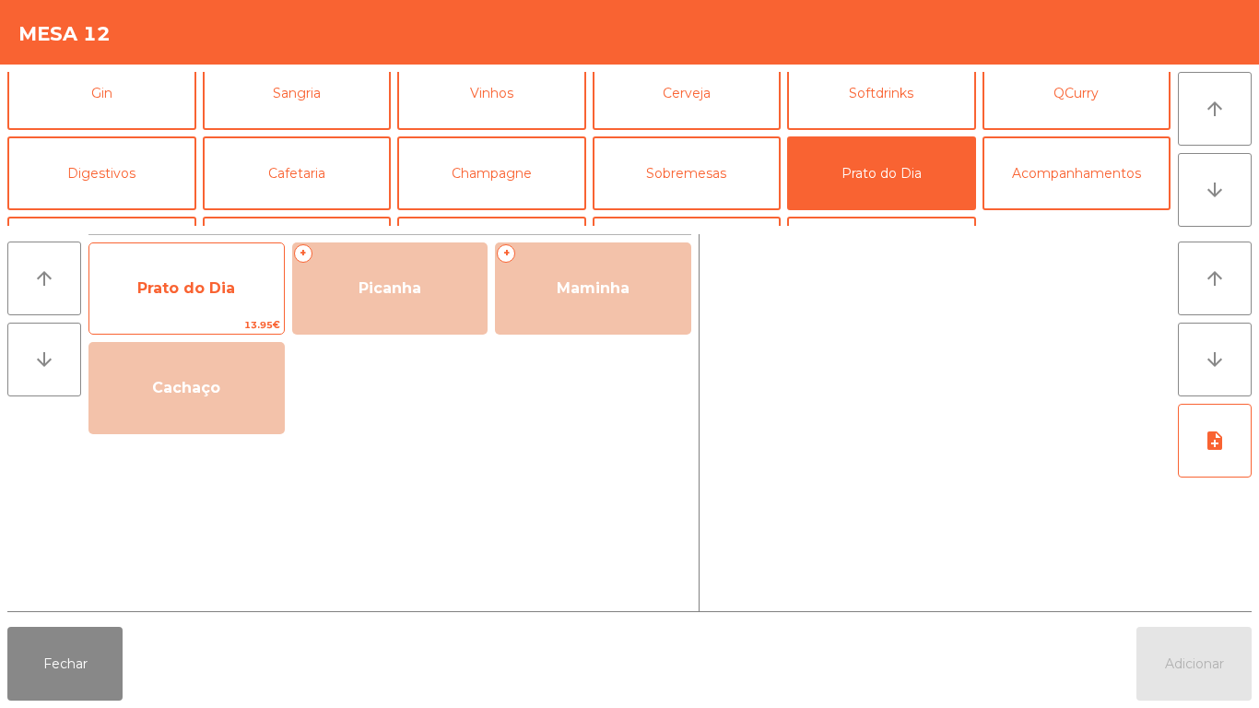
click at [195, 290] on span "Prato do Dia" at bounding box center [186, 288] width 98 height 18
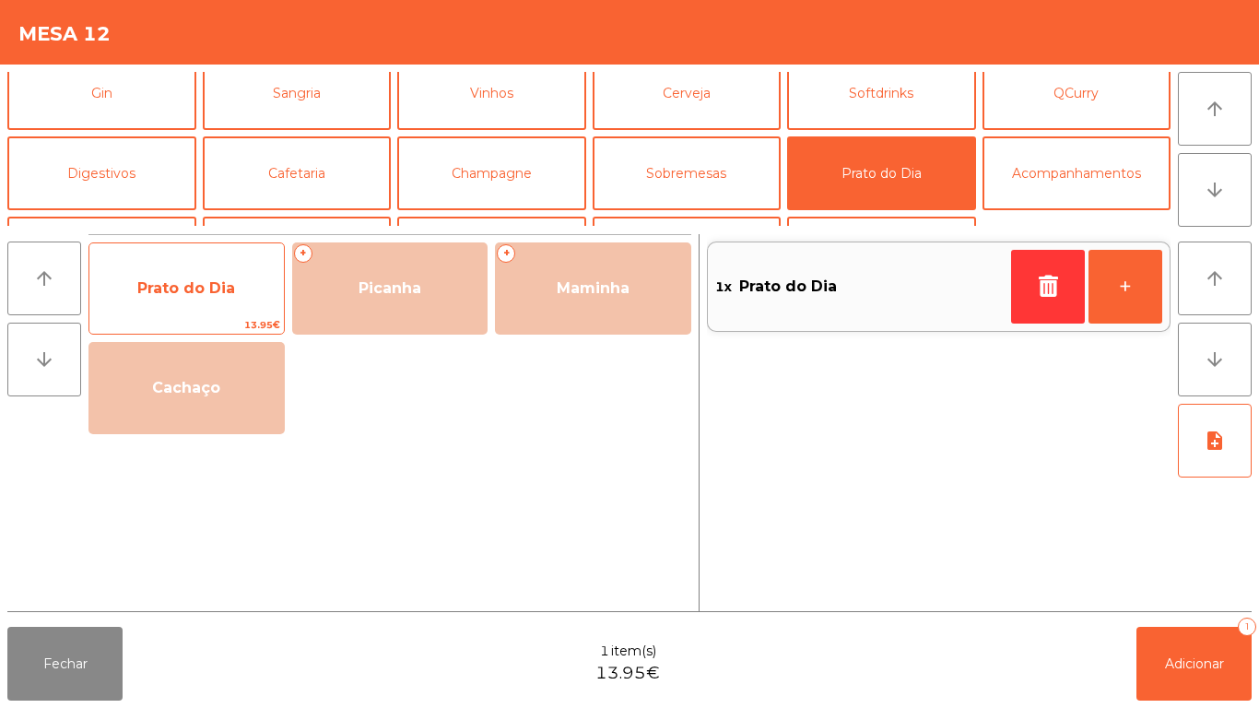
click at [187, 312] on span "Prato do Dia" at bounding box center [186, 289] width 195 height 50
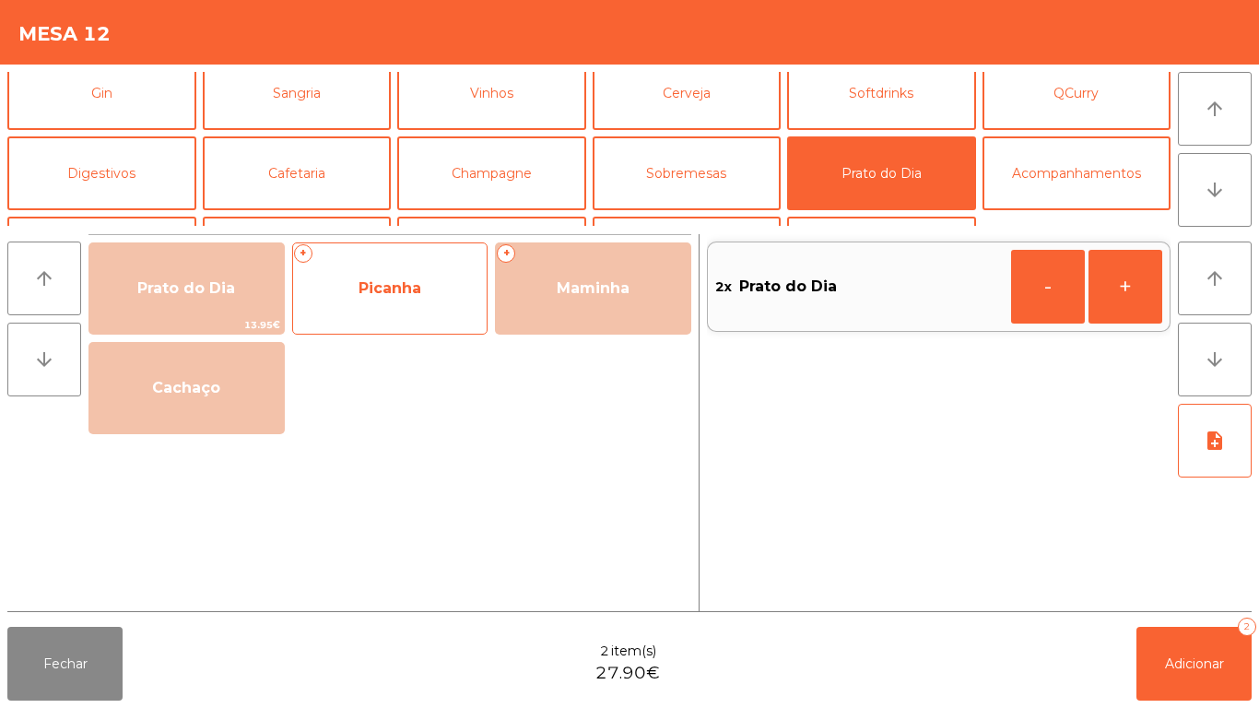
click at [384, 306] on span "Picanha" at bounding box center [390, 289] width 195 height 50
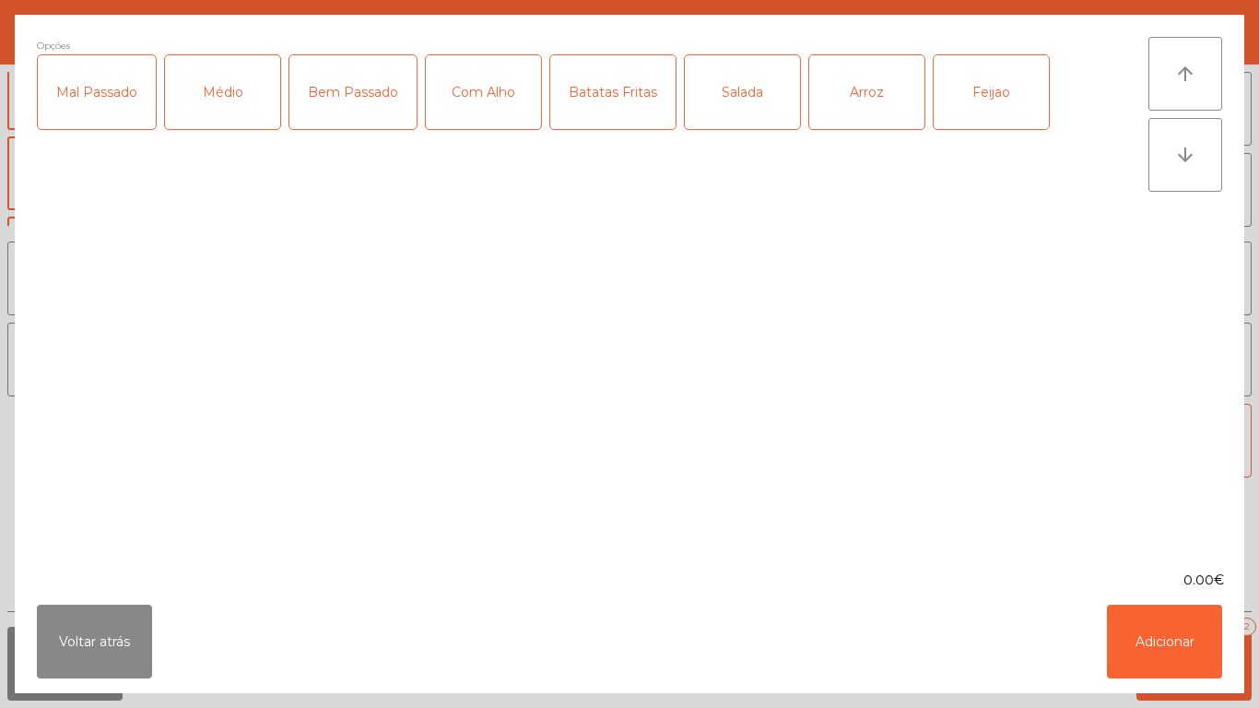
click at [228, 114] on div "Médio" at bounding box center [222, 92] width 115 height 74
click at [622, 121] on div "Batatas Fritas" at bounding box center [612, 92] width 125 height 74
click at [742, 124] on div "Salada" at bounding box center [742, 92] width 115 height 74
click at [1158, 629] on button "Adicionar" at bounding box center [1164, 642] width 115 height 74
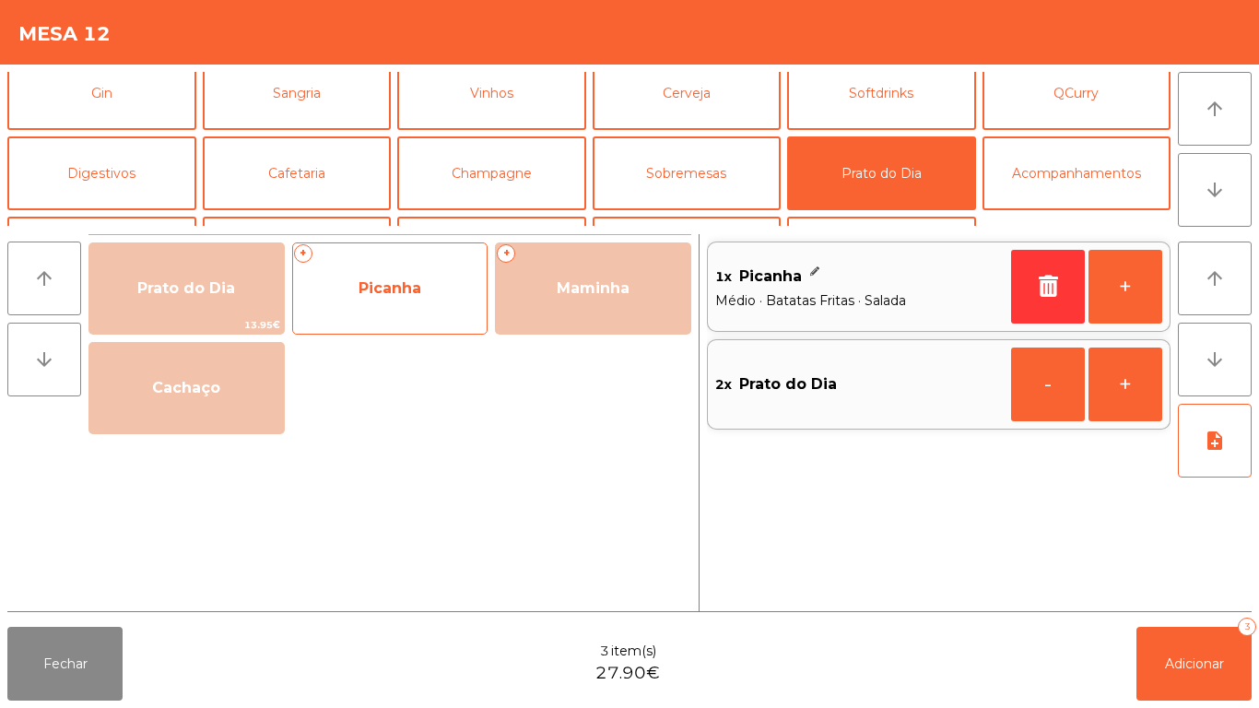
click at [386, 304] on span "Picanha" at bounding box center [390, 289] width 195 height 50
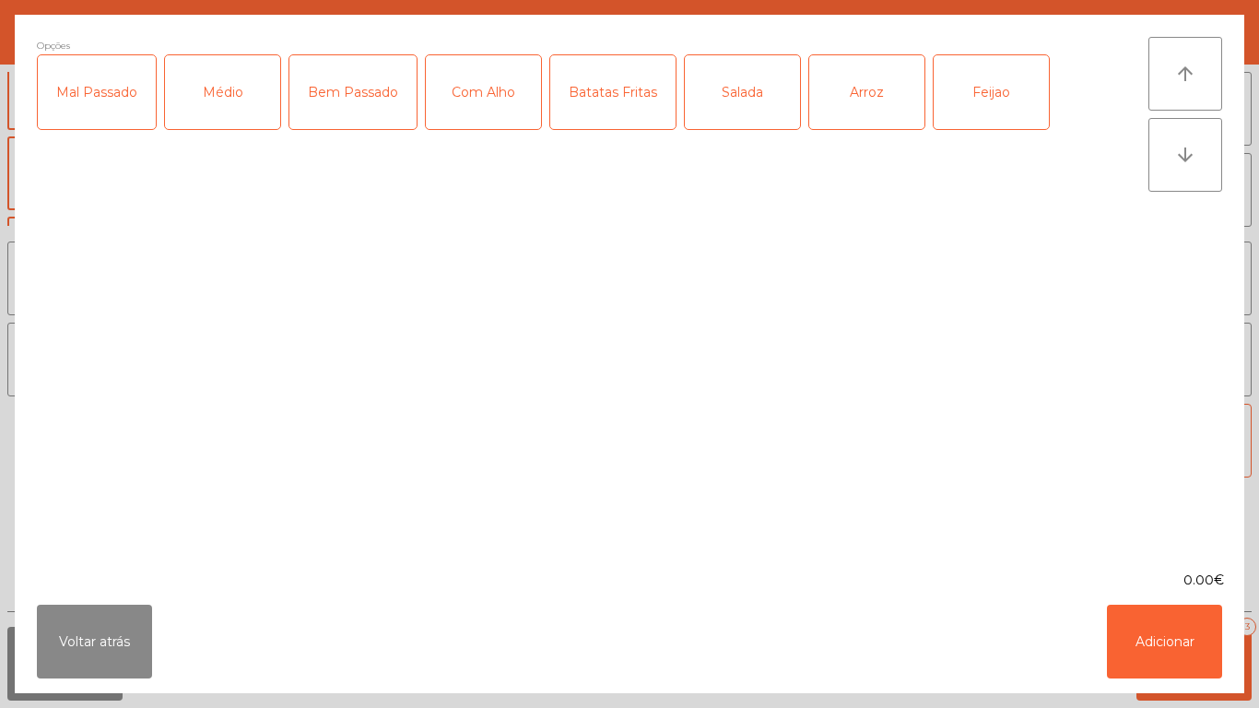
click at [246, 115] on div "Médio" at bounding box center [222, 92] width 115 height 74
click at [483, 124] on div "Com Alho" at bounding box center [483, 92] width 115 height 74
click at [613, 122] on div "Batatas Fritas" at bounding box center [612, 92] width 125 height 74
click at [742, 124] on div "Salada" at bounding box center [742, 92] width 115 height 74
click at [1165, 632] on button "Adicionar" at bounding box center [1164, 642] width 115 height 74
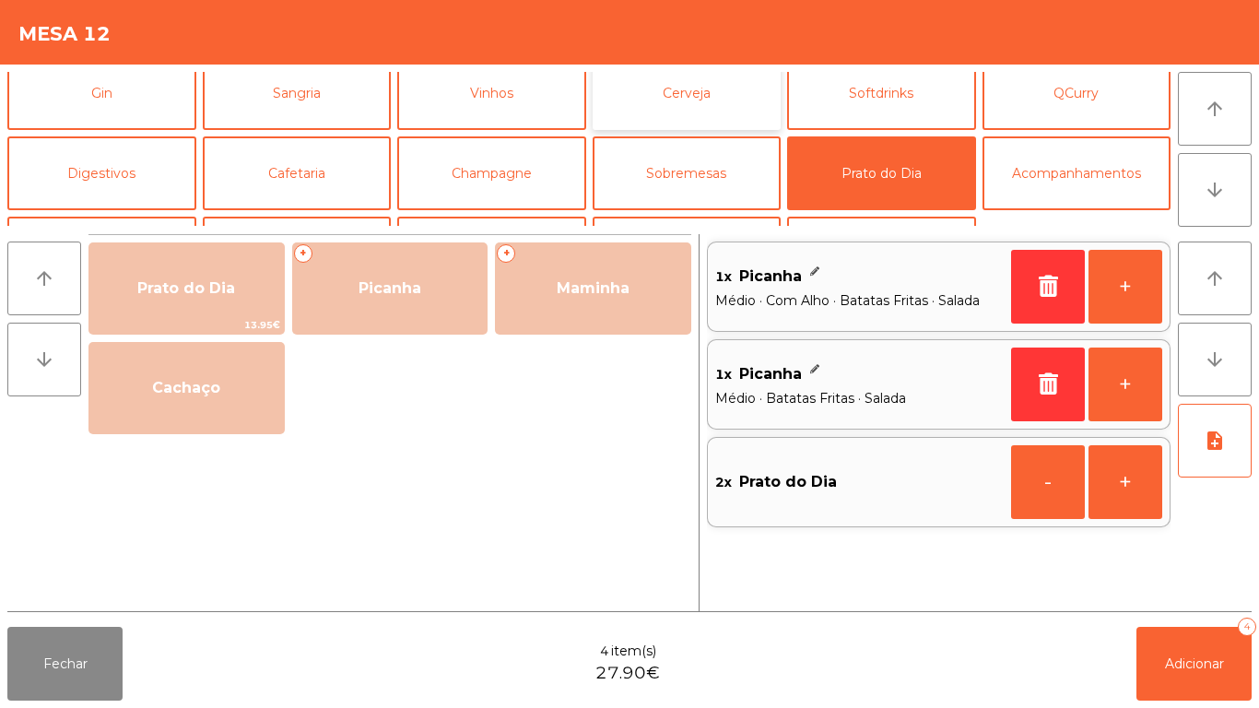
click at [695, 111] on button "Cerveja" at bounding box center [687, 93] width 189 height 74
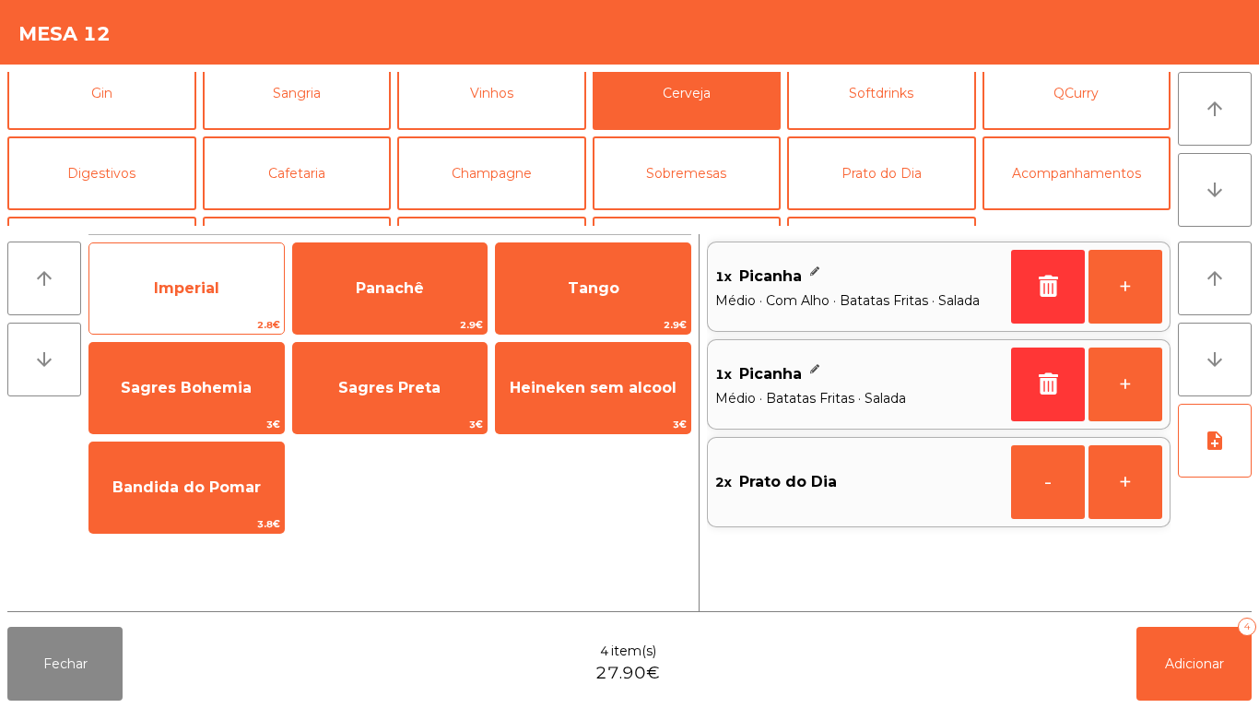
click at [185, 288] on span "Imperial" at bounding box center [186, 288] width 65 height 18
click at [160, 279] on span "Imperial" at bounding box center [186, 288] width 65 height 18
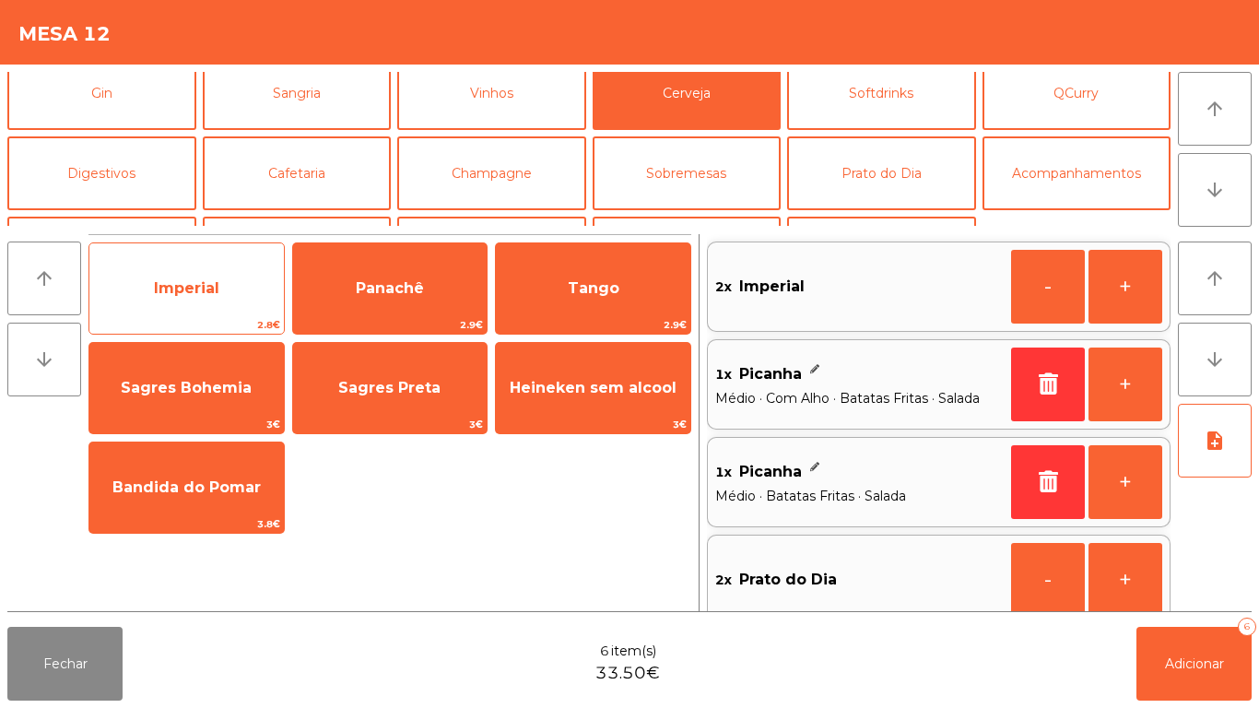
scroll to position [7, 0]
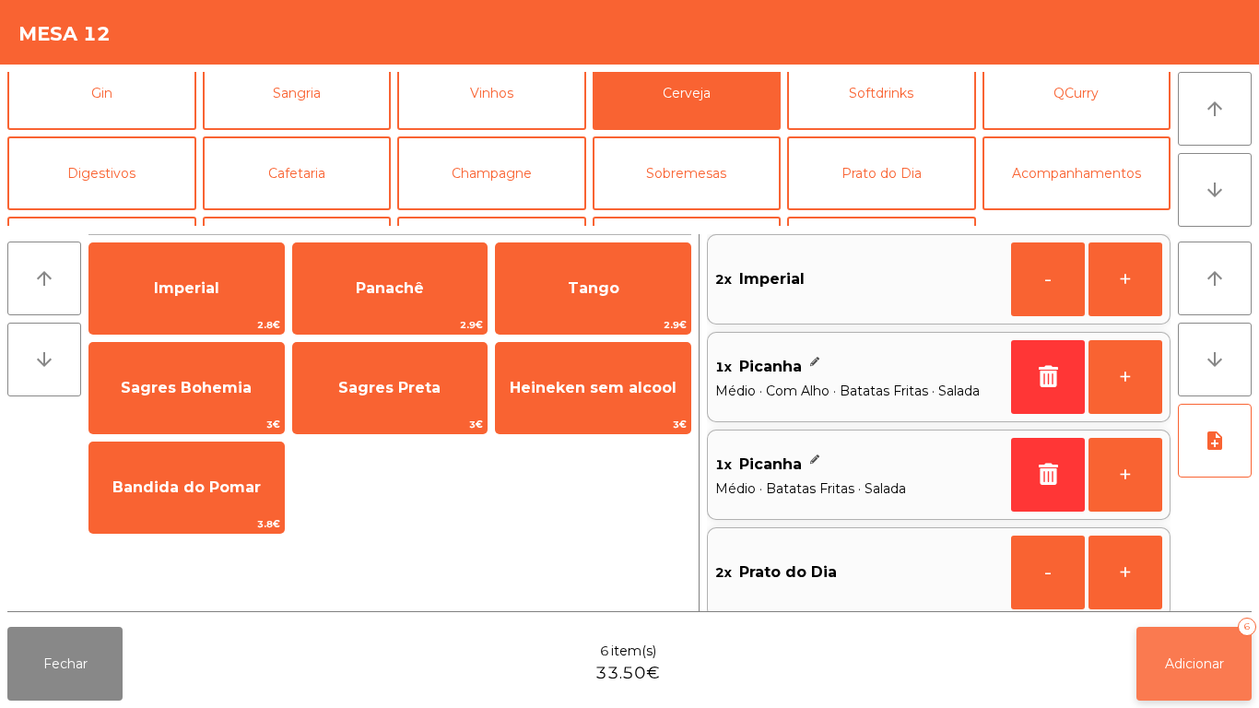
click at [1194, 649] on button "Adicionar 6" at bounding box center [1194, 664] width 115 height 74
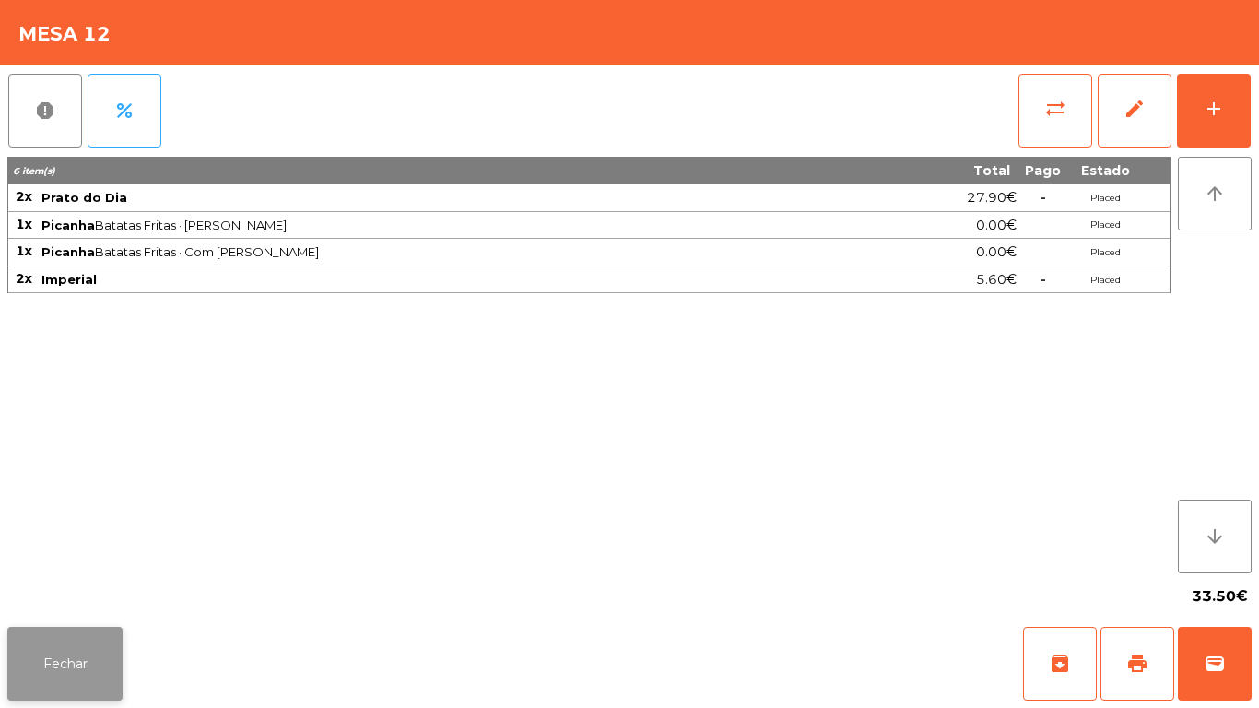
click at [69, 661] on button "Fechar" at bounding box center [64, 664] width 115 height 74
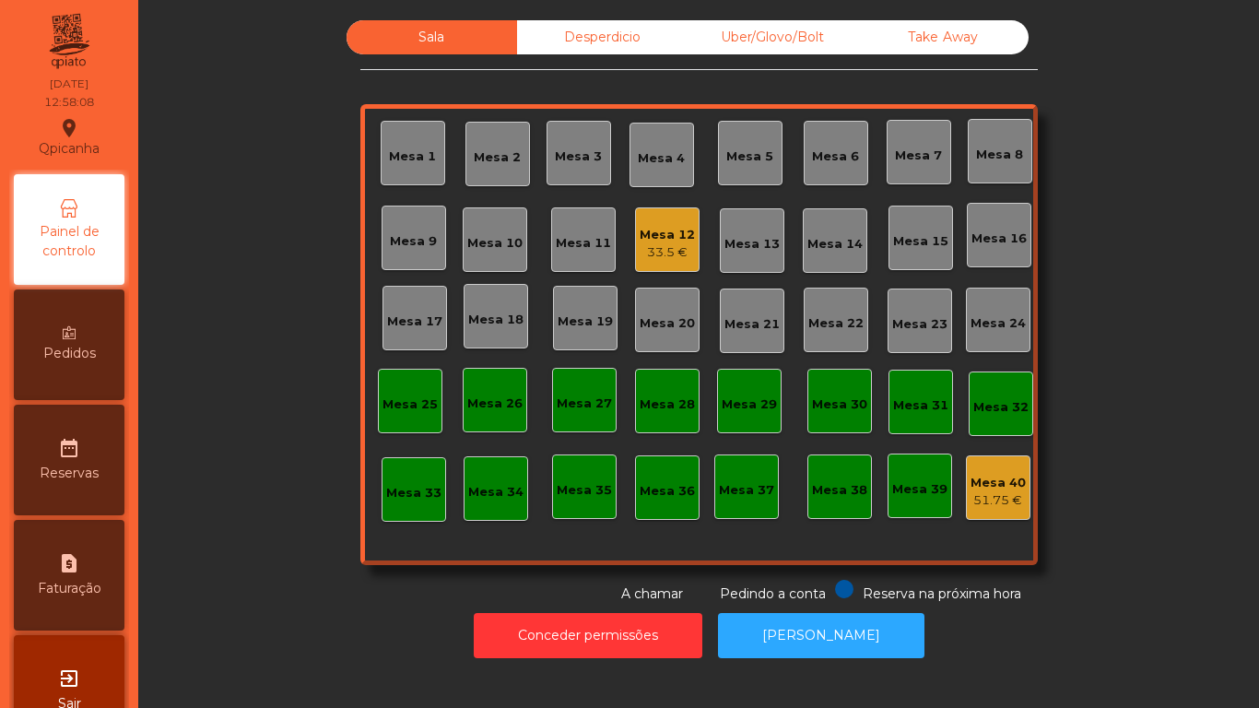
click at [726, 174] on div "Mesa 5" at bounding box center [750, 153] width 65 height 65
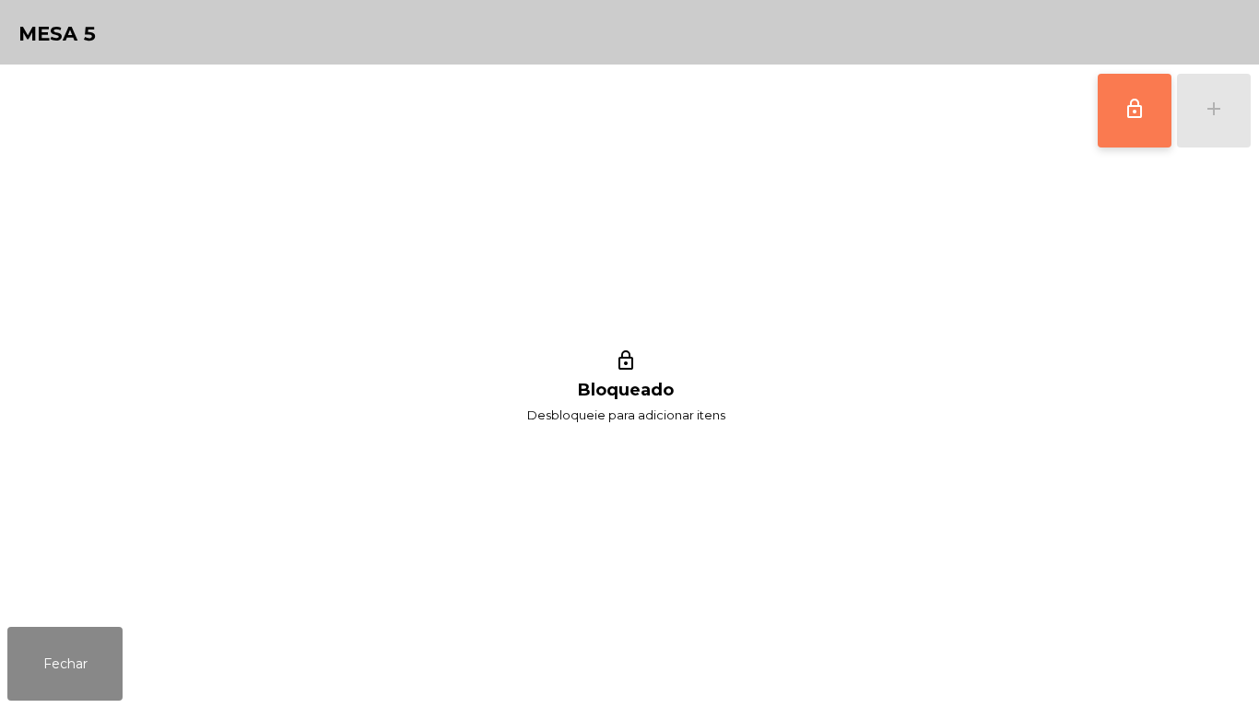
click at [1129, 120] on button "lock_outline" at bounding box center [1135, 111] width 74 height 74
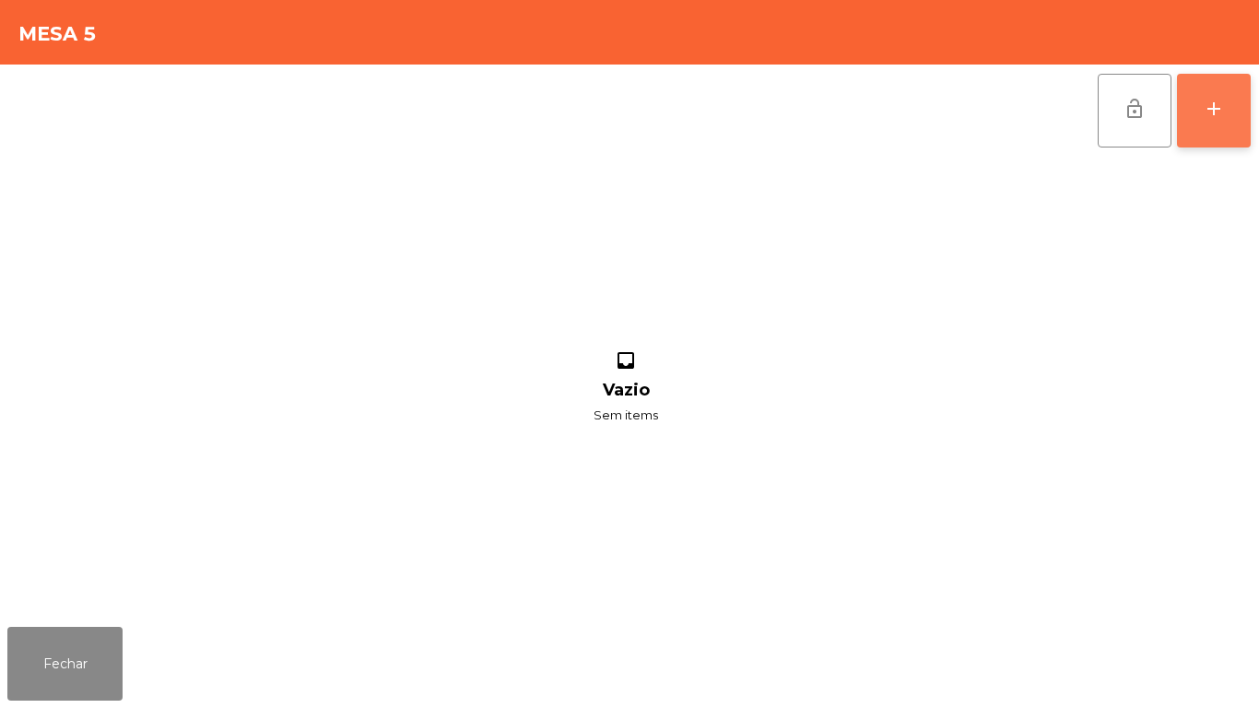
click at [1198, 124] on button "add" at bounding box center [1214, 111] width 74 height 74
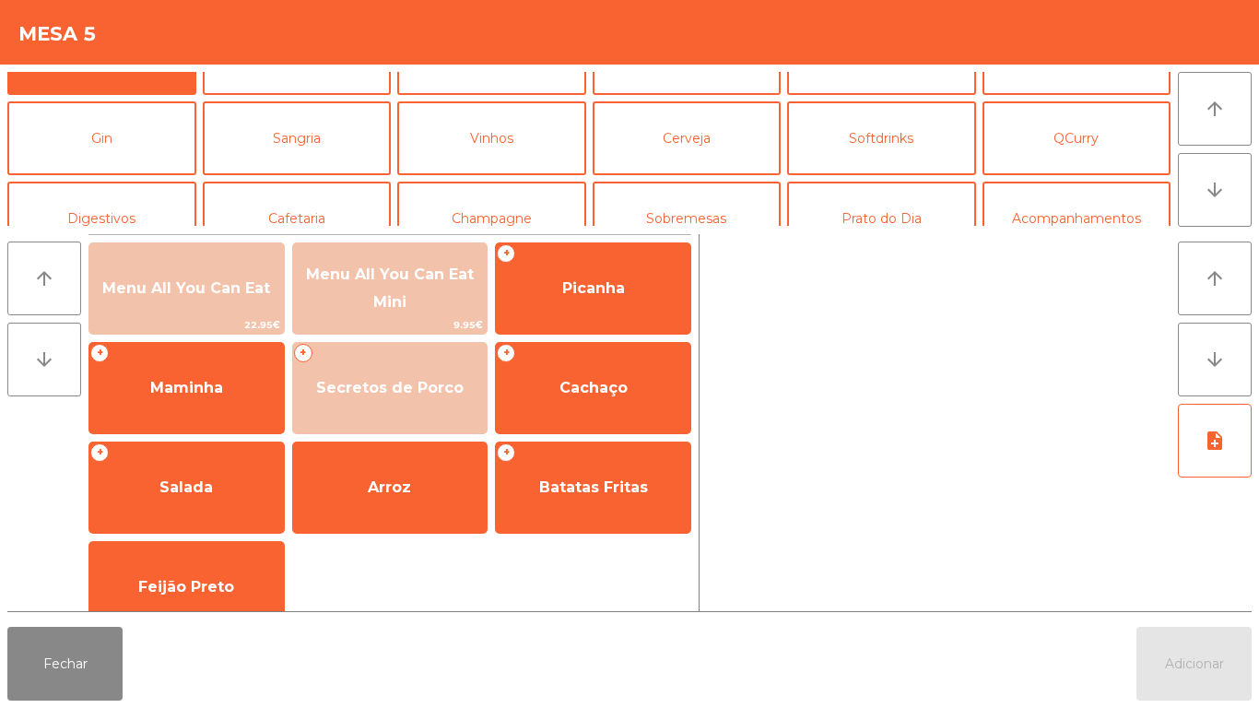
scroll to position [133, 0]
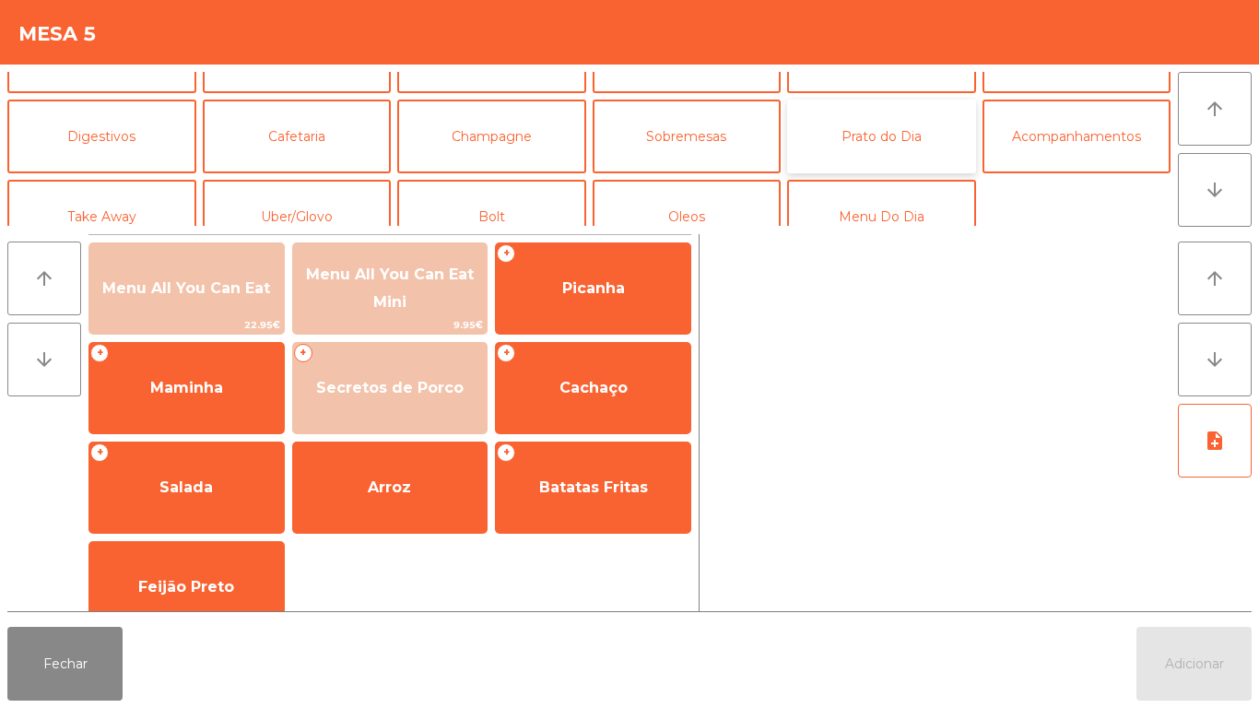
click at [878, 146] on button "Prato do Dia" at bounding box center [881, 137] width 189 height 74
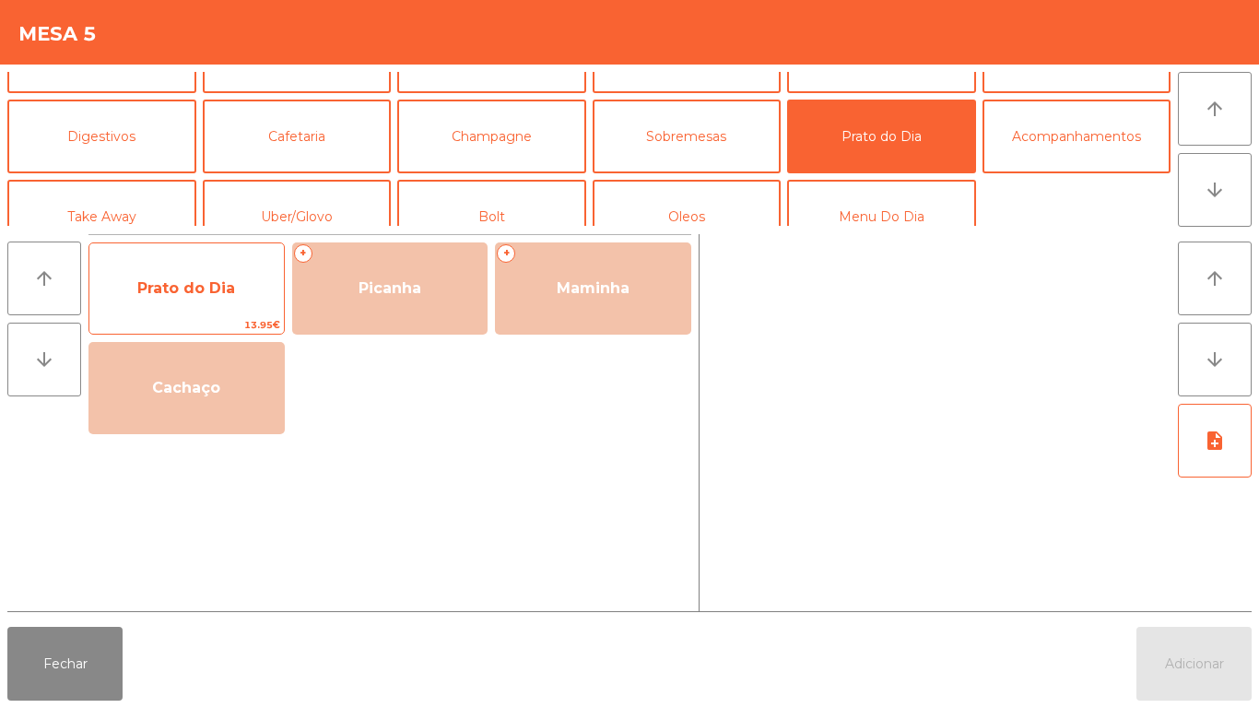
click at [196, 283] on span "Prato do Dia" at bounding box center [186, 288] width 98 height 18
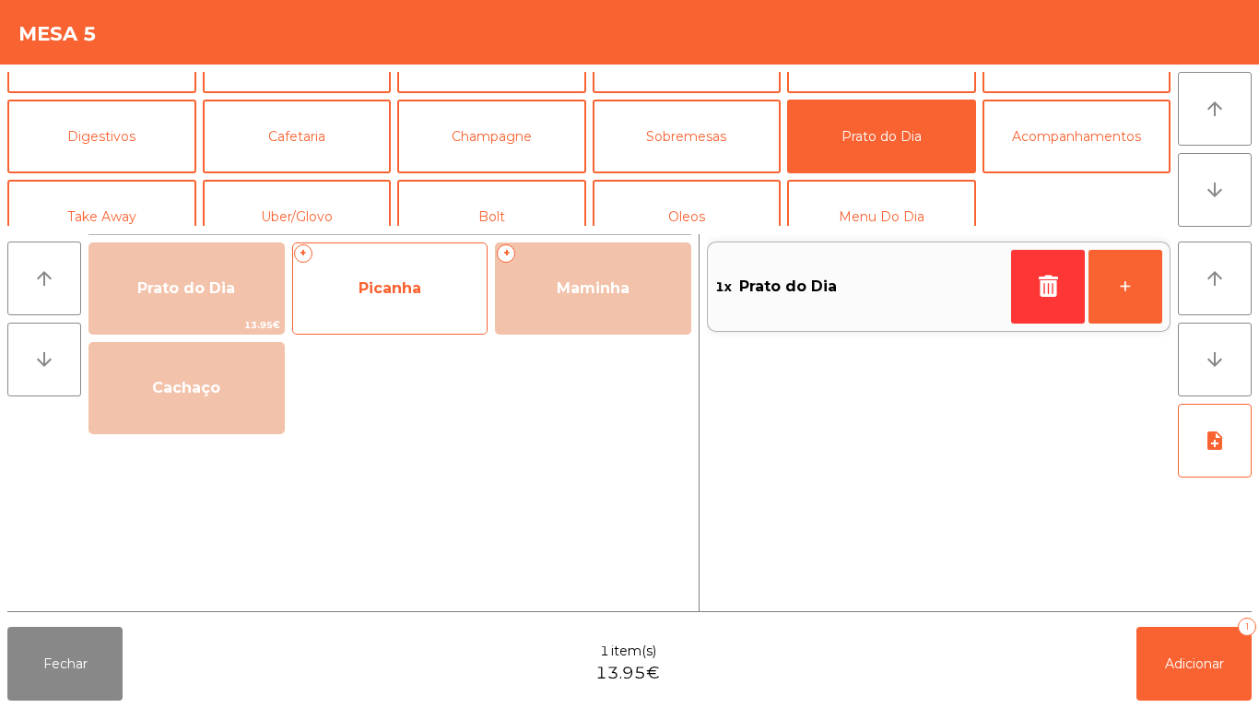
click at [390, 305] on span "Picanha" at bounding box center [390, 289] width 195 height 50
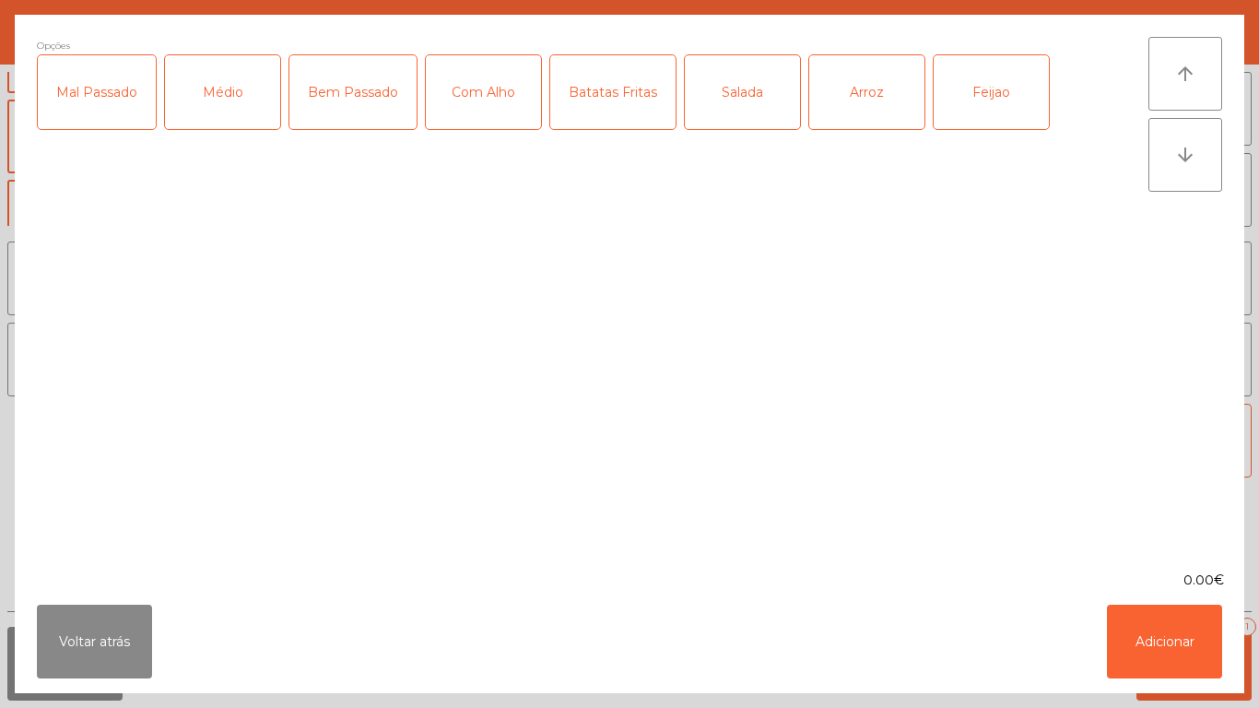
click at [213, 110] on div "Médio" at bounding box center [222, 92] width 115 height 74
click at [369, 116] on div "Bem Passado" at bounding box center [353, 92] width 127 height 74
click at [469, 111] on div "Com Alho" at bounding box center [483, 92] width 115 height 74
click at [629, 122] on div "Batatas Fritas" at bounding box center [612, 92] width 125 height 74
click at [854, 107] on div "Arroz" at bounding box center [867, 92] width 115 height 74
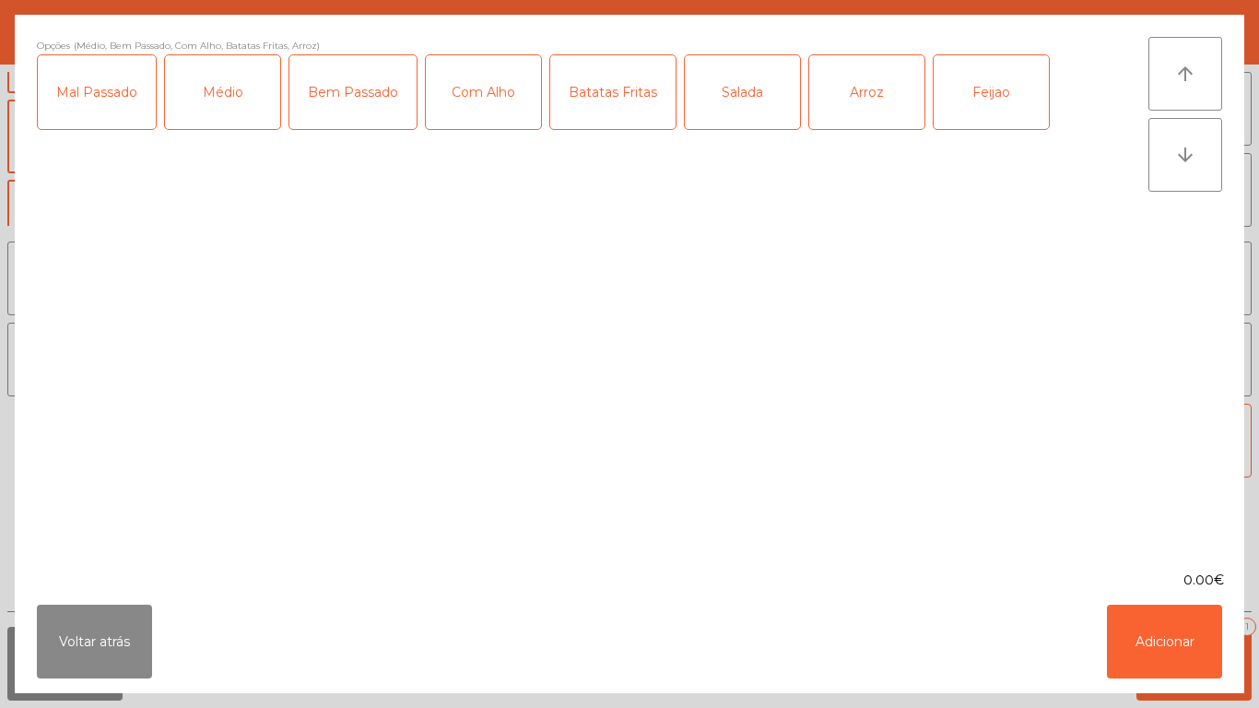
click at [960, 102] on div "Feijao" at bounding box center [991, 92] width 115 height 74
click at [1142, 646] on button "Adicionar" at bounding box center [1164, 642] width 115 height 74
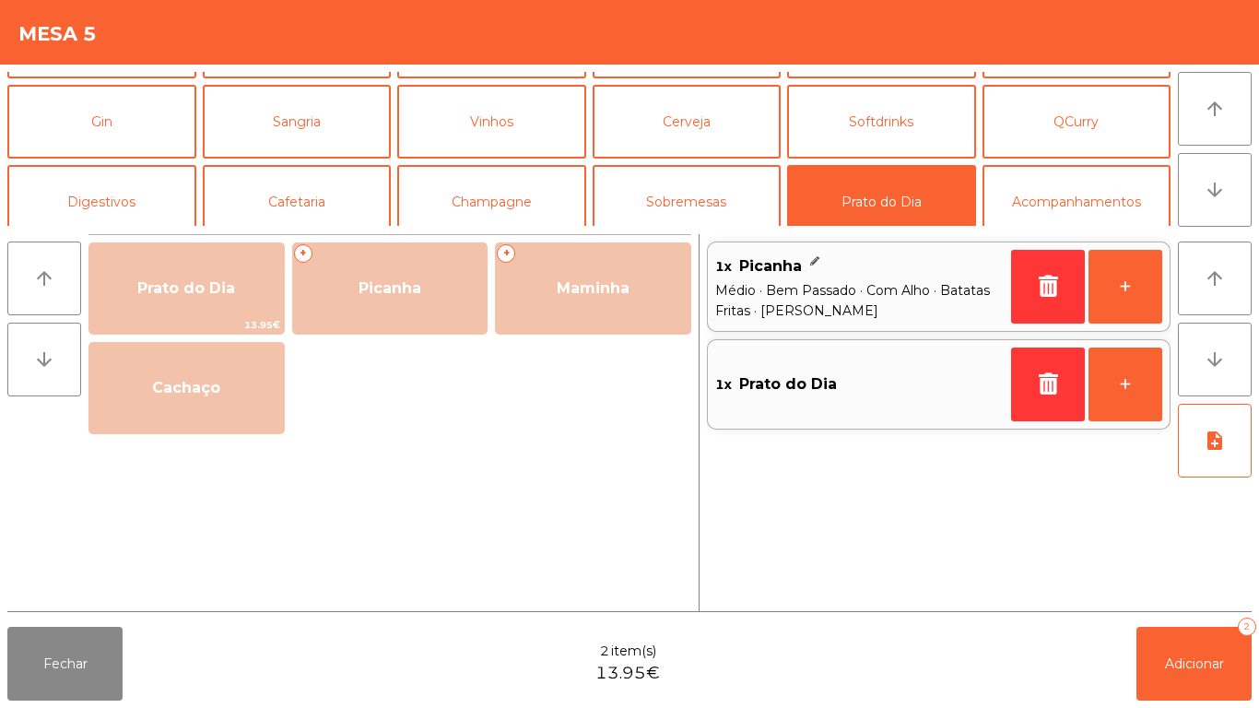
scroll to position [68, 0]
click at [881, 129] on button "Softdrinks" at bounding box center [881, 121] width 189 height 74
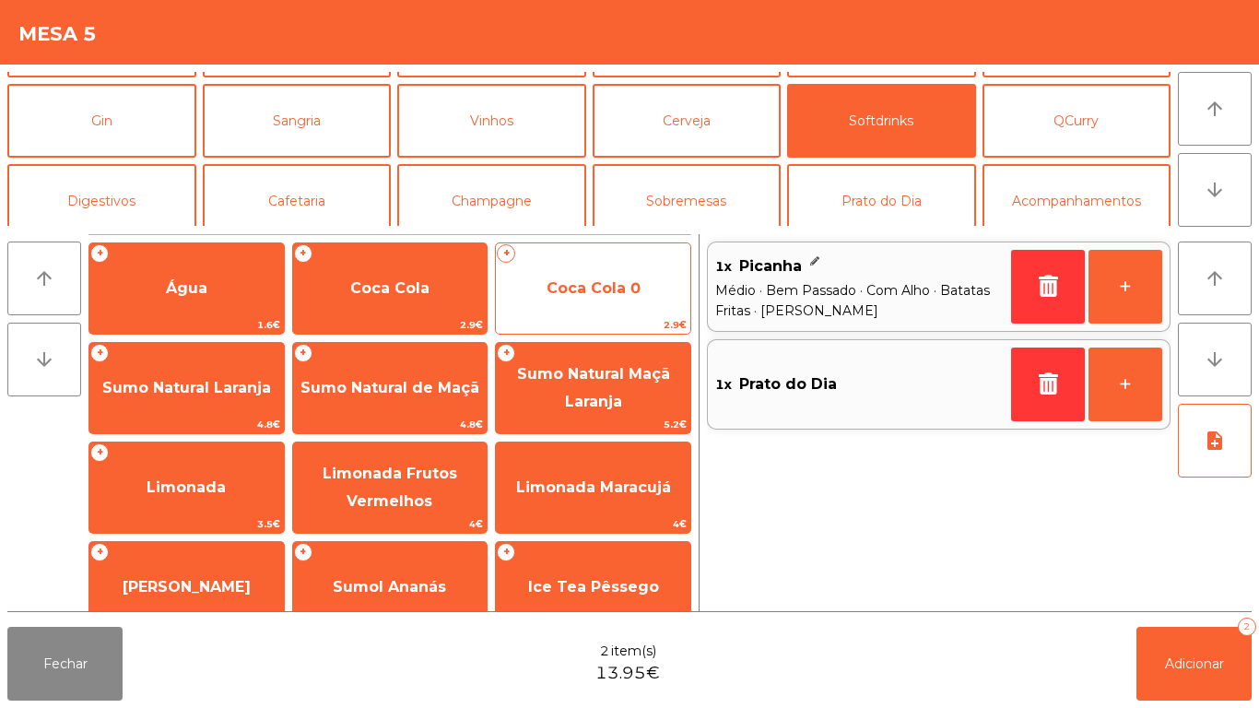
click at [600, 287] on span "Coca Cola 0" at bounding box center [594, 288] width 94 height 18
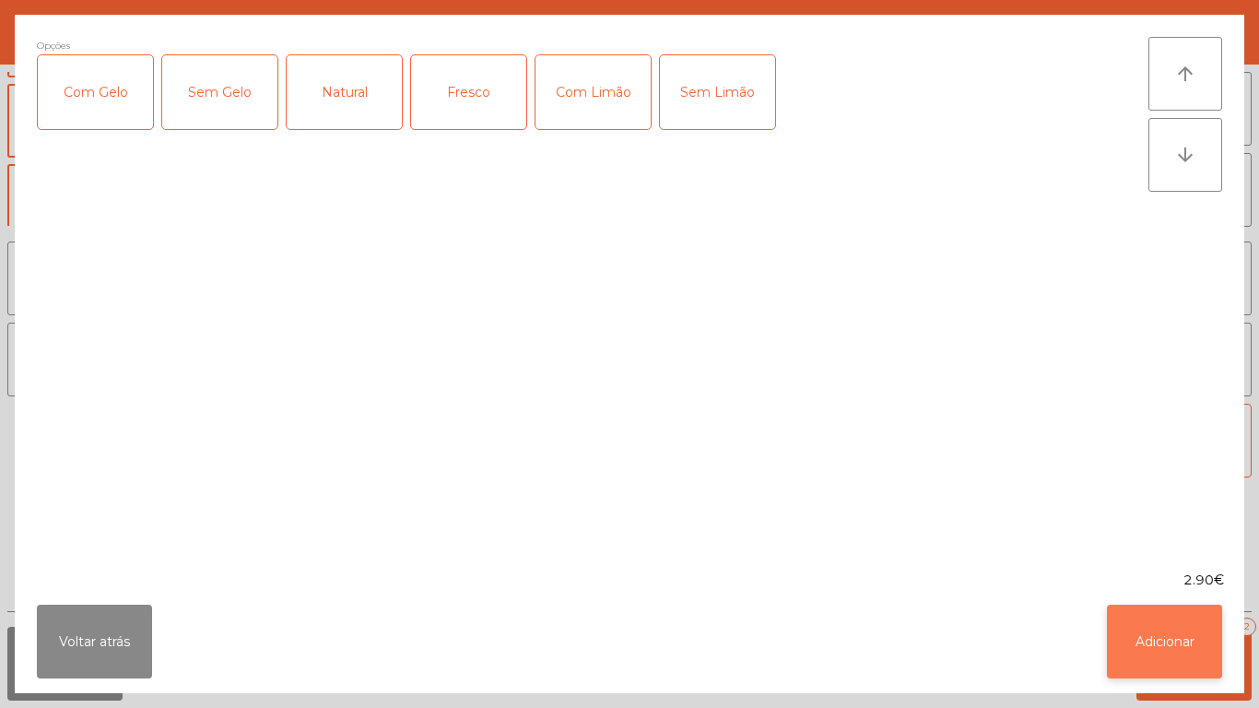
click at [1165, 635] on button "Adicionar" at bounding box center [1164, 642] width 115 height 74
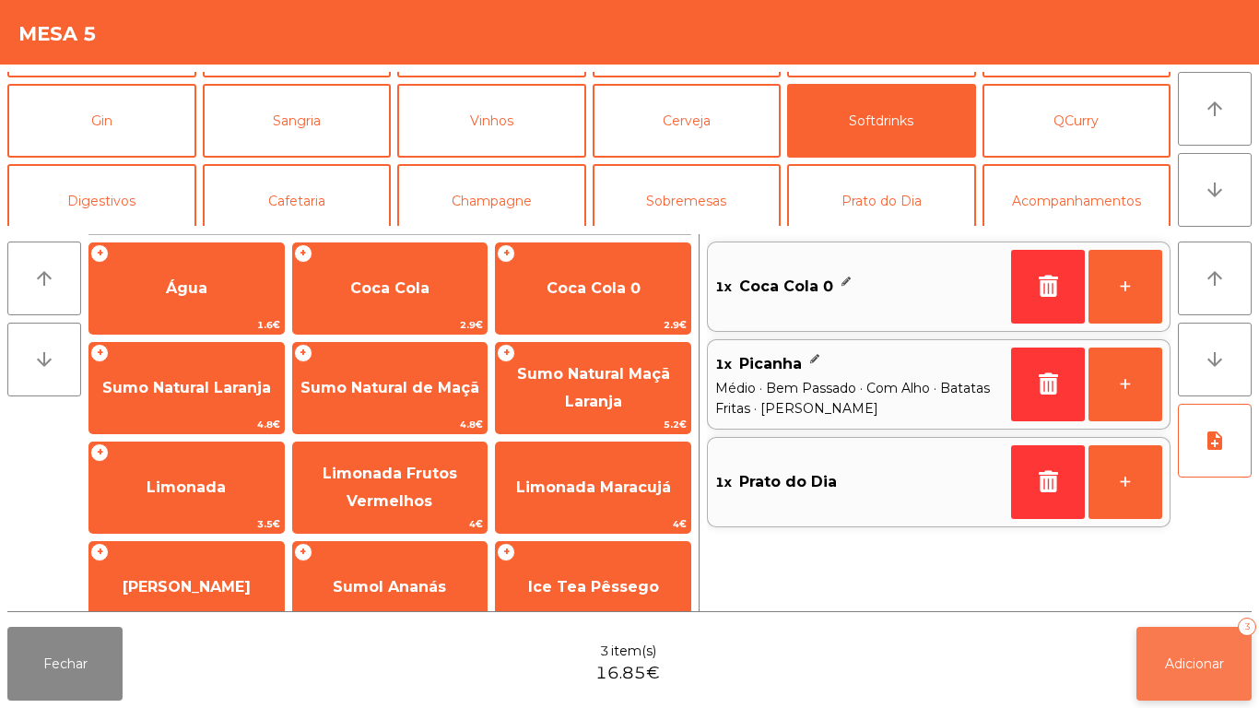
click at [1182, 662] on span "Adicionar" at bounding box center [1194, 664] width 59 height 17
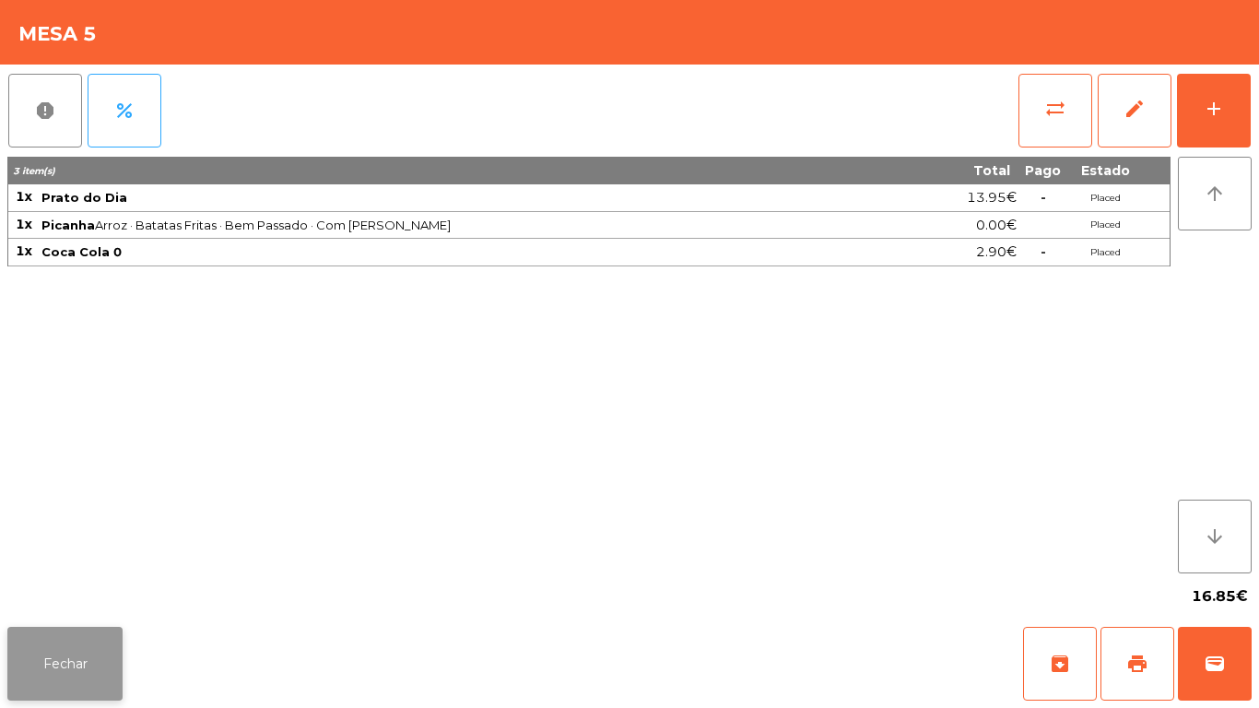
click at [59, 665] on button "Fechar" at bounding box center [64, 664] width 115 height 74
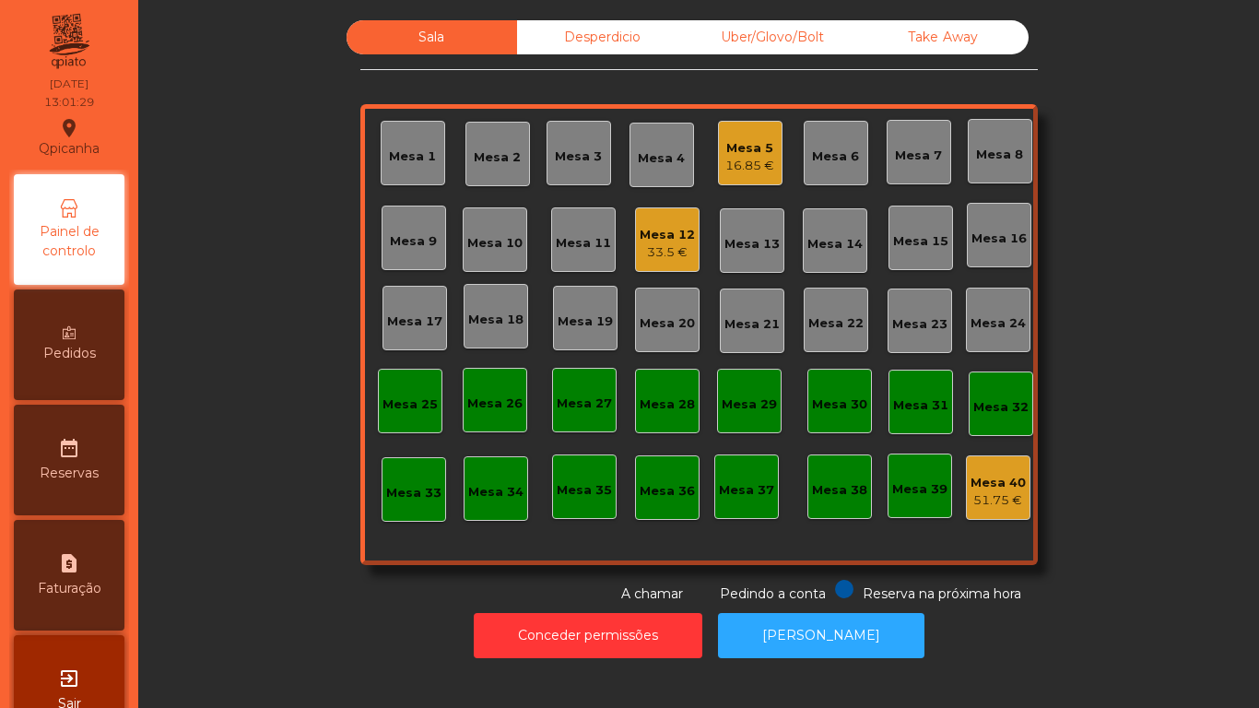
click at [667, 244] on div "33.5 €" at bounding box center [667, 252] width 55 height 18
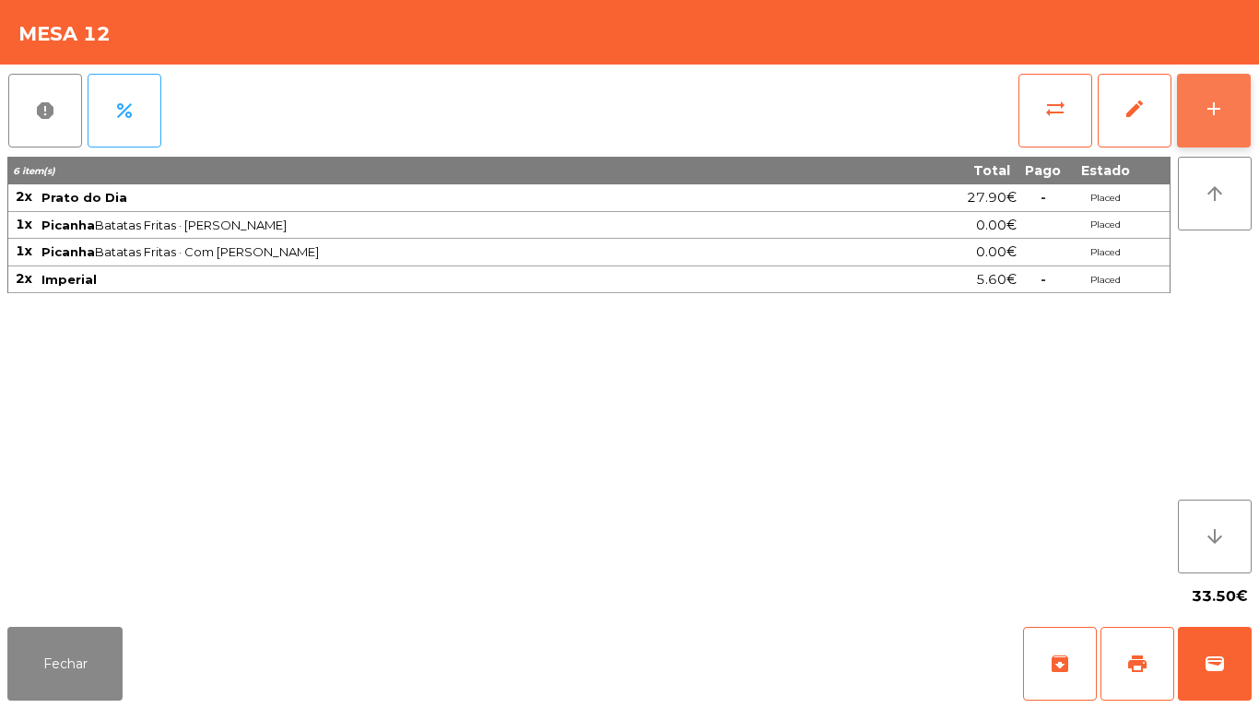
click at [1211, 124] on button "add" at bounding box center [1214, 111] width 74 height 74
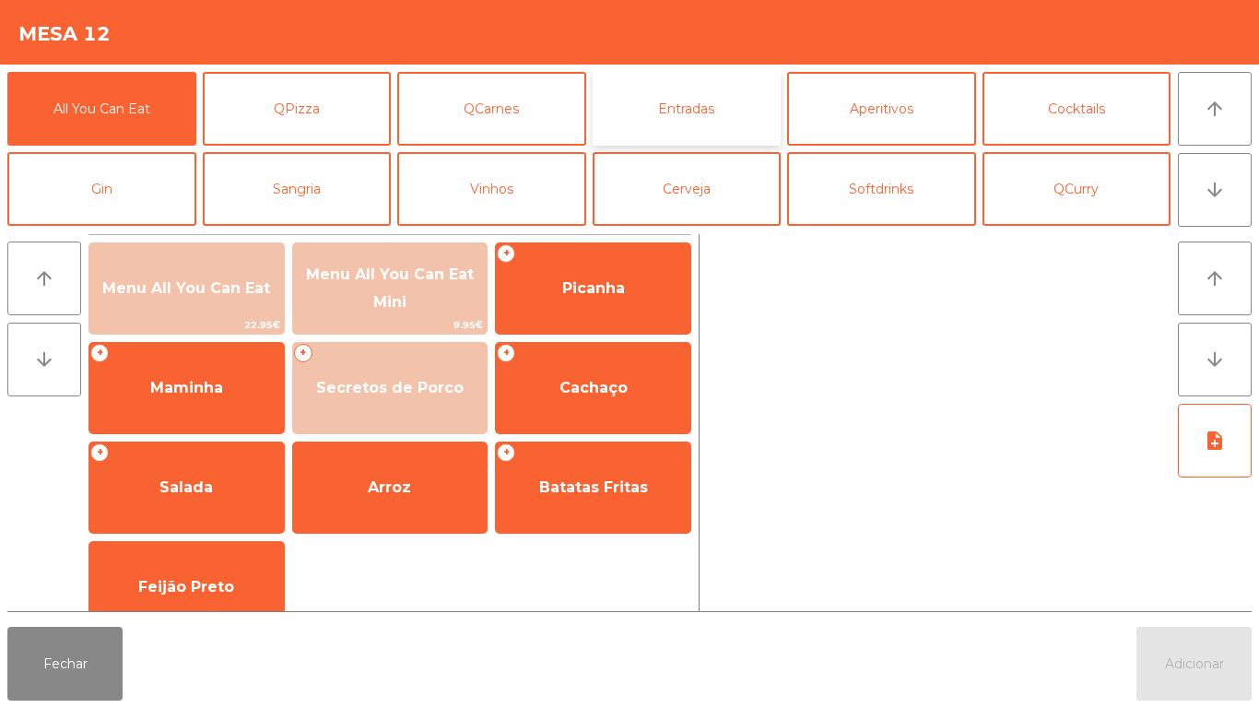
click at [693, 110] on button "Entradas" at bounding box center [687, 109] width 189 height 74
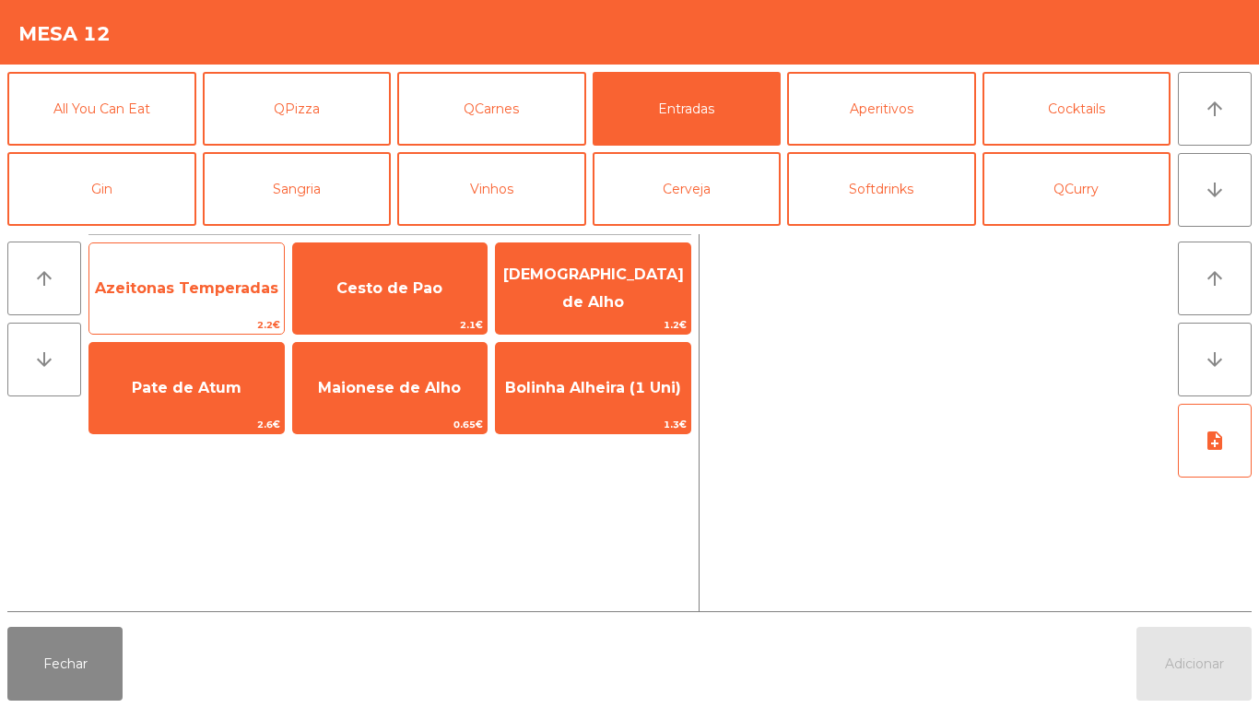
click at [196, 294] on span "Azeitonas Temperadas" at bounding box center [186, 288] width 183 height 18
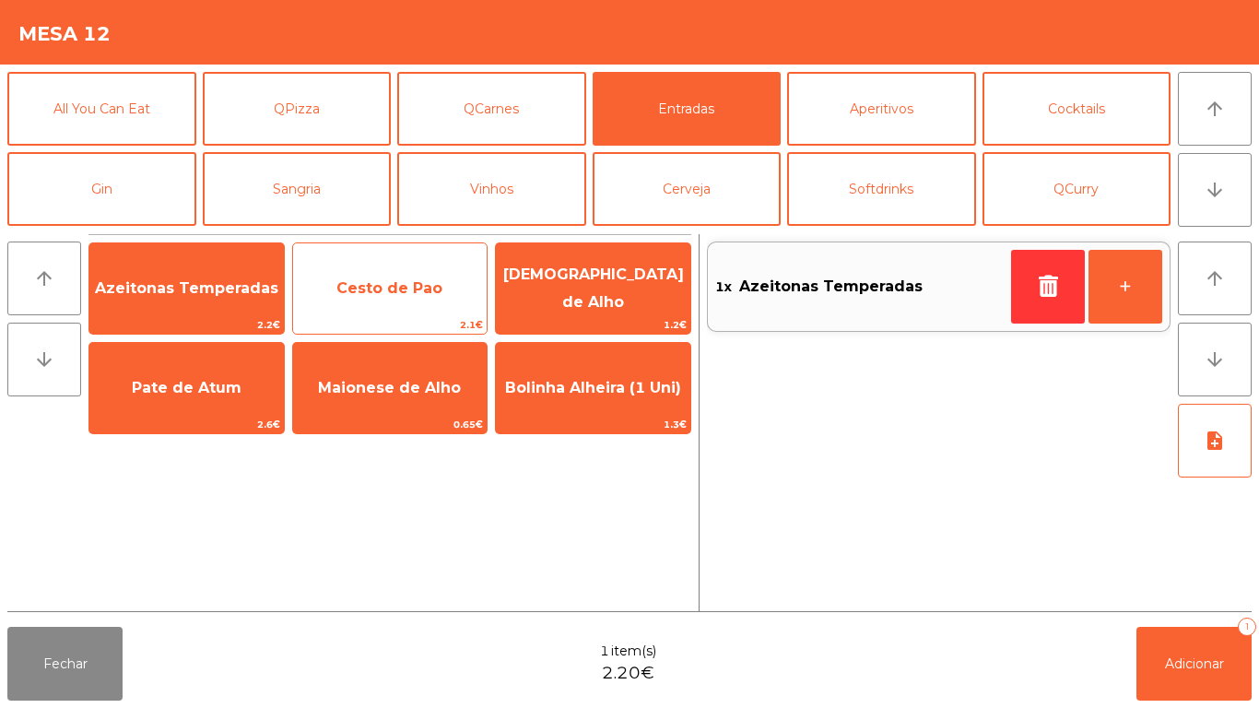
click at [391, 283] on span "Cesto de Pao" at bounding box center [390, 288] width 106 height 18
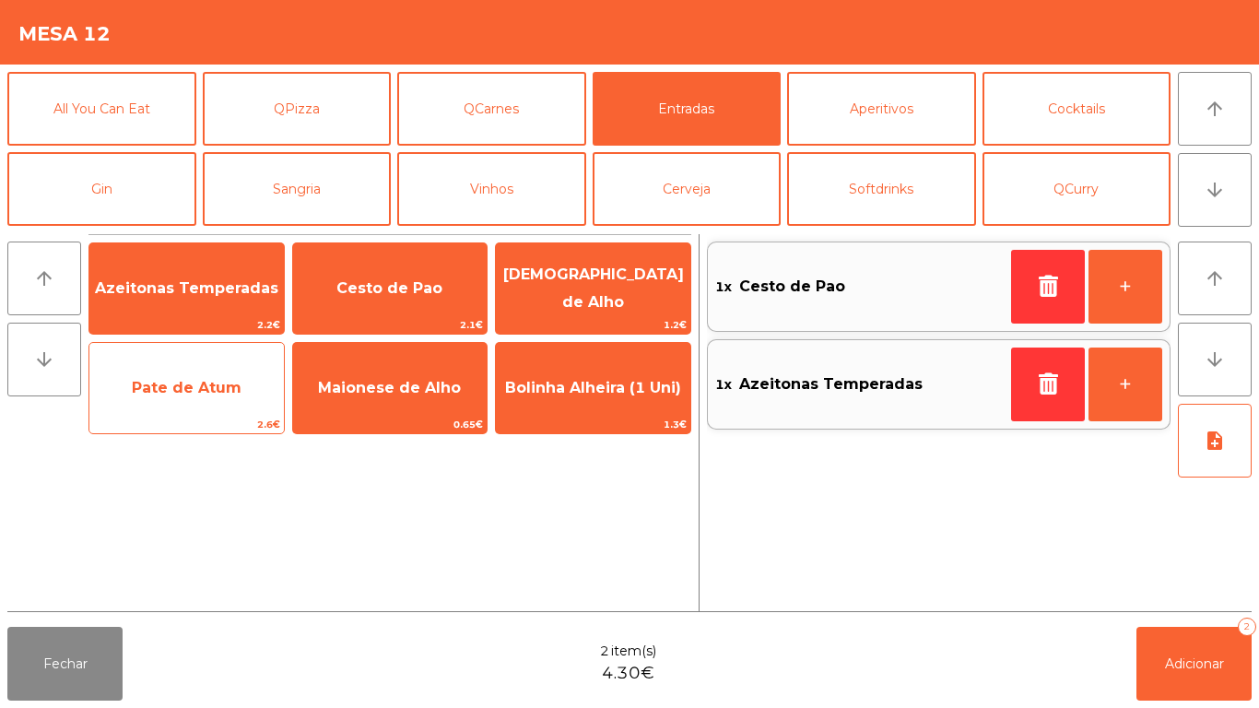
click at [200, 395] on span "Pate de Atum" at bounding box center [187, 388] width 110 height 18
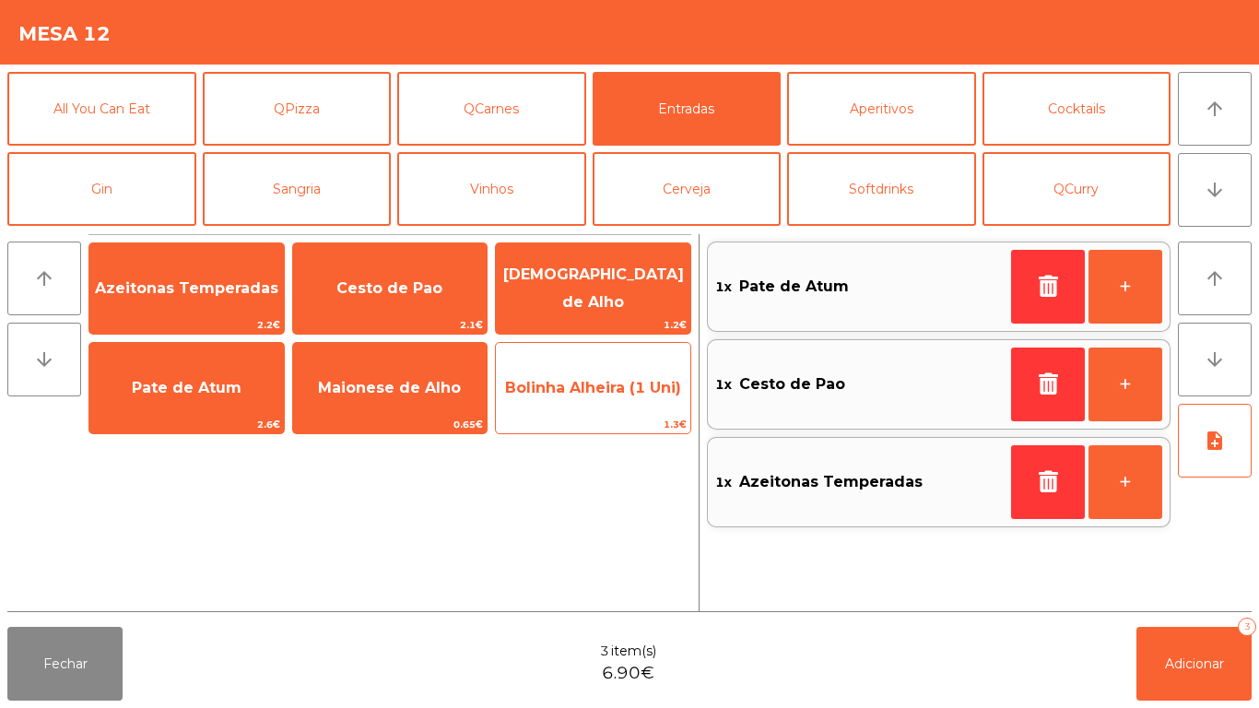
click at [585, 392] on span "Bolinha Alheira (1 Uni)" at bounding box center [593, 388] width 176 height 18
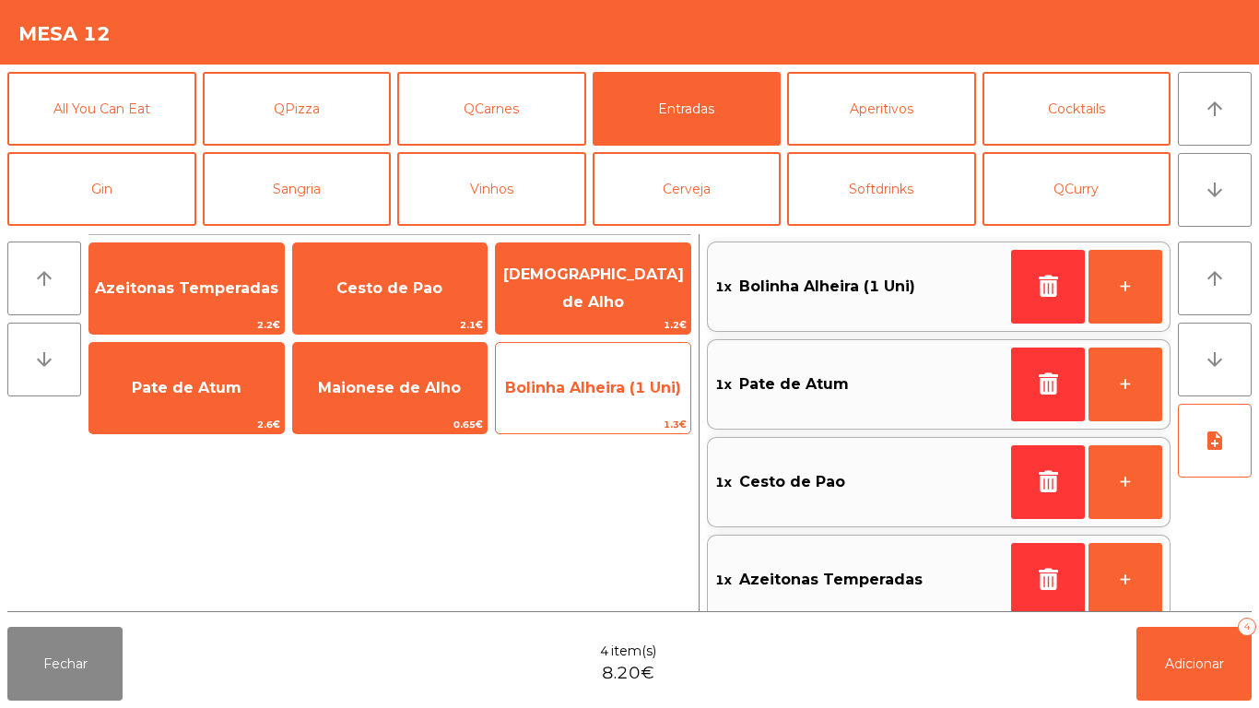
click at [597, 379] on span "Bolinha Alheira (1 Uni)" at bounding box center [593, 388] width 176 height 18
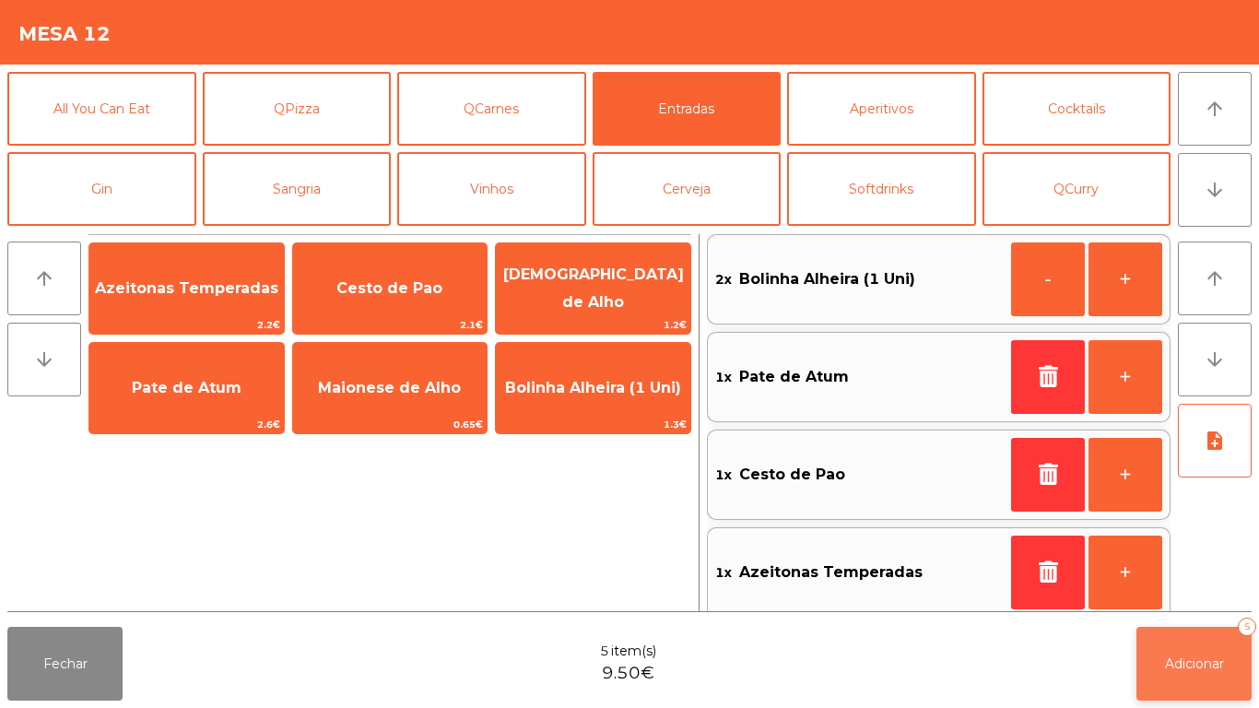
click at [1196, 651] on button "Adicionar 5" at bounding box center [1194, 664] width 115 height 74
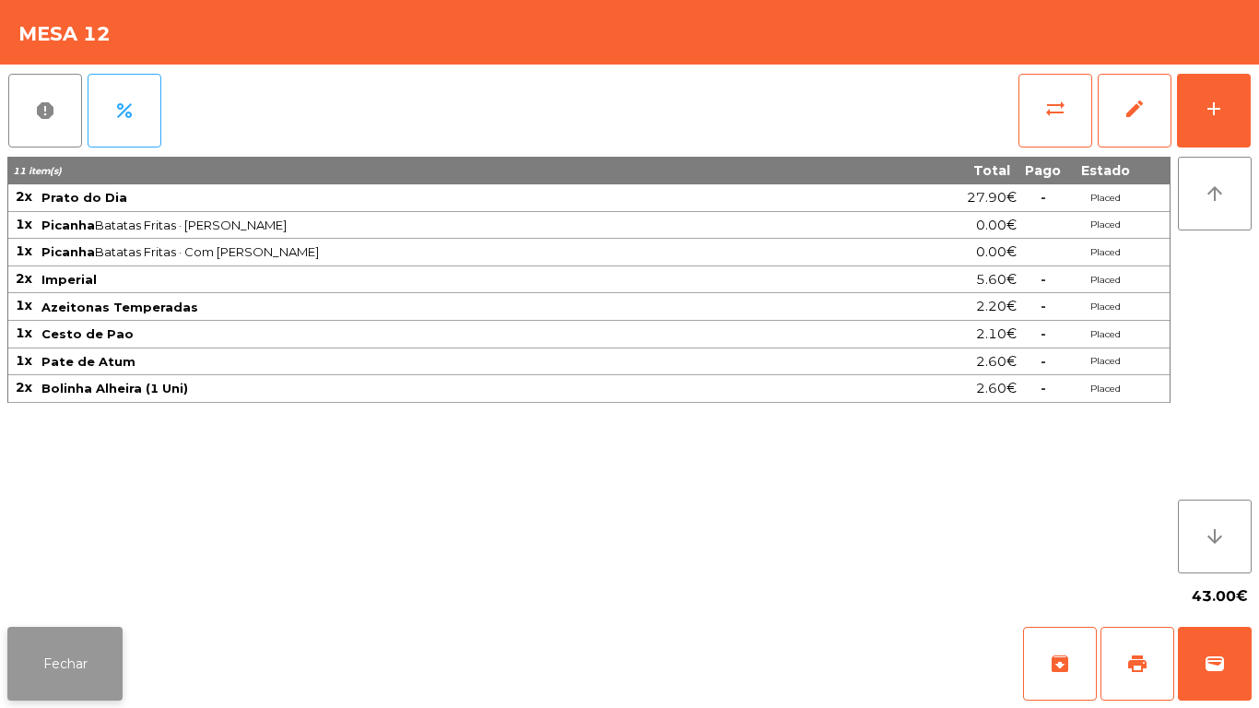
click at [78, 657] on button "Fechar" at bounding box center [64, 664] width 115 height 74
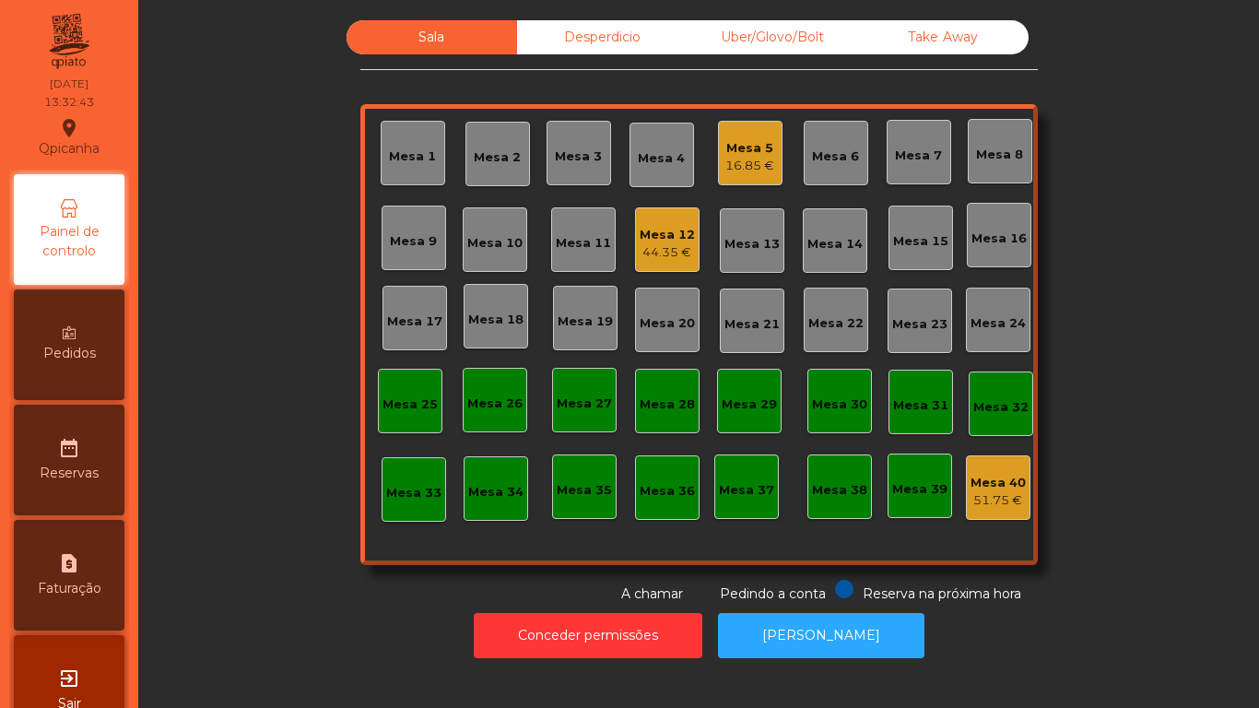
click at [747, 169] on div "16.85 €" at bounding box center [750, 166] width 49 height 18
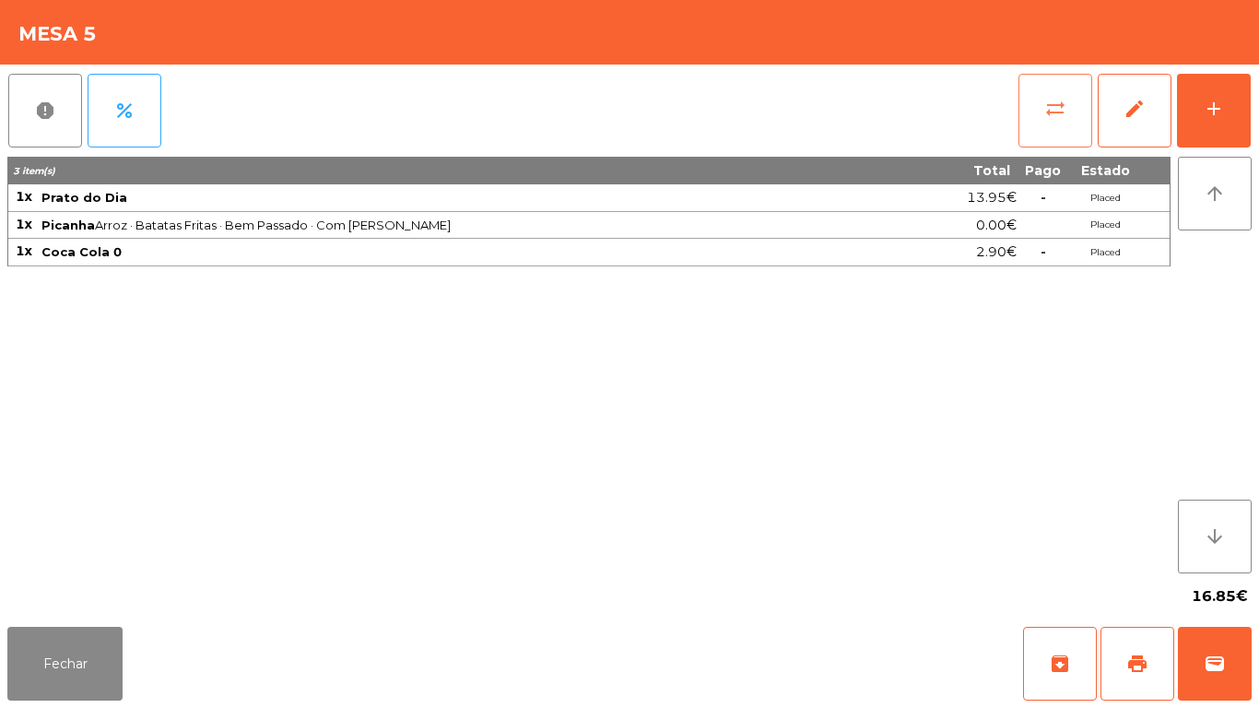
click at [1034, 114] on button "sync_alt" at bounding box center [1056, 111] width 74 height 74
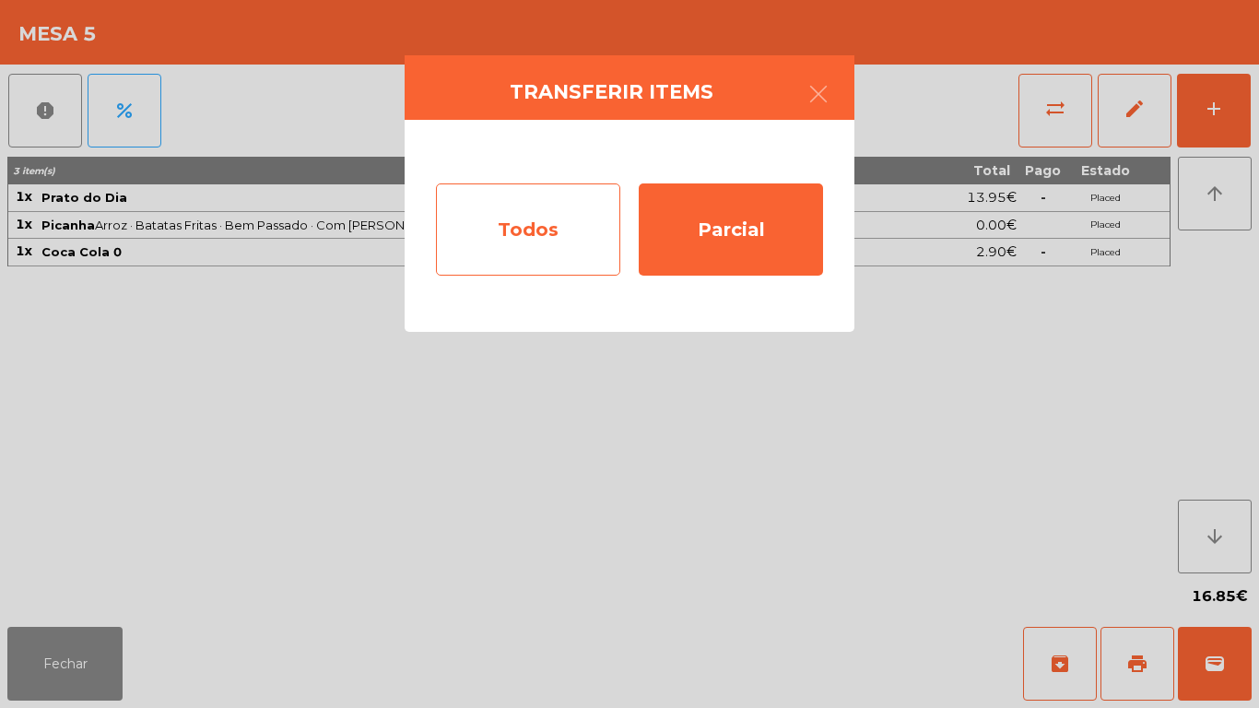
click at [503, 244] on div "Todos" at bounding box center [528, 229] width 184 height 92
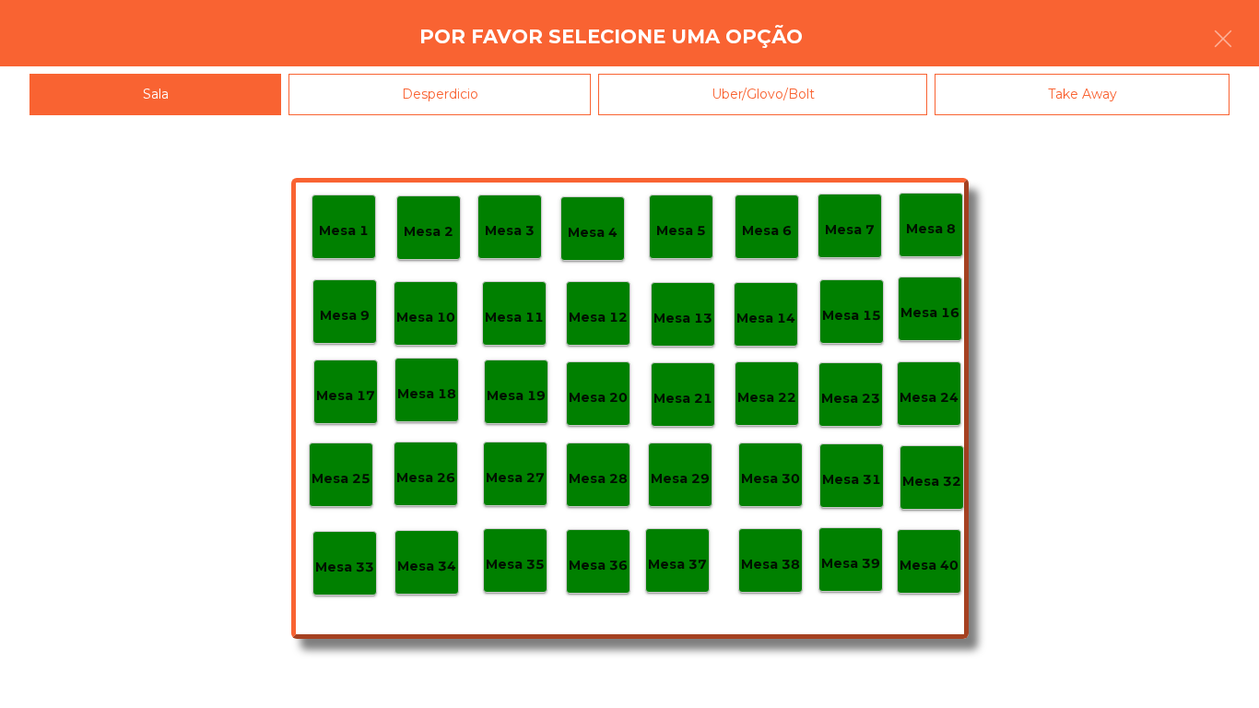
click at [922, 553] on div "Mesa 40" at bounding box center [929, 562] width 59 height 29
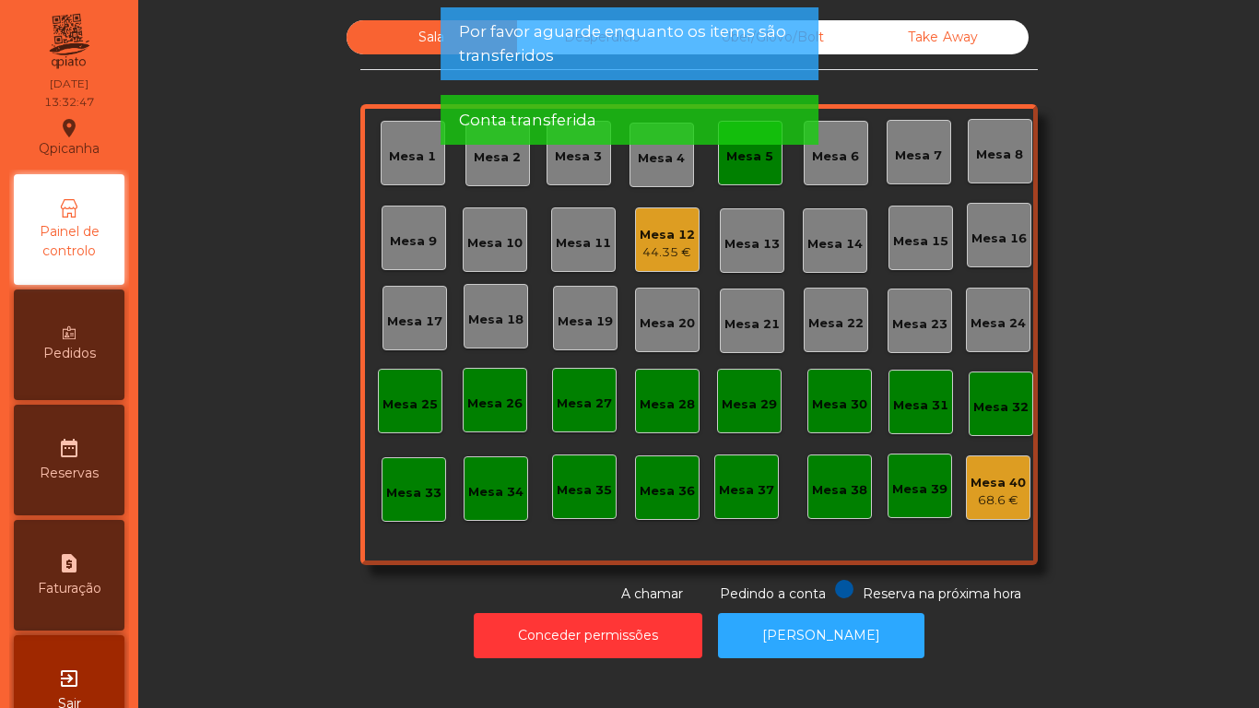
click at [741, 169] on div "Mesa 5" at bounding box center [750, 153] width 65 height 65
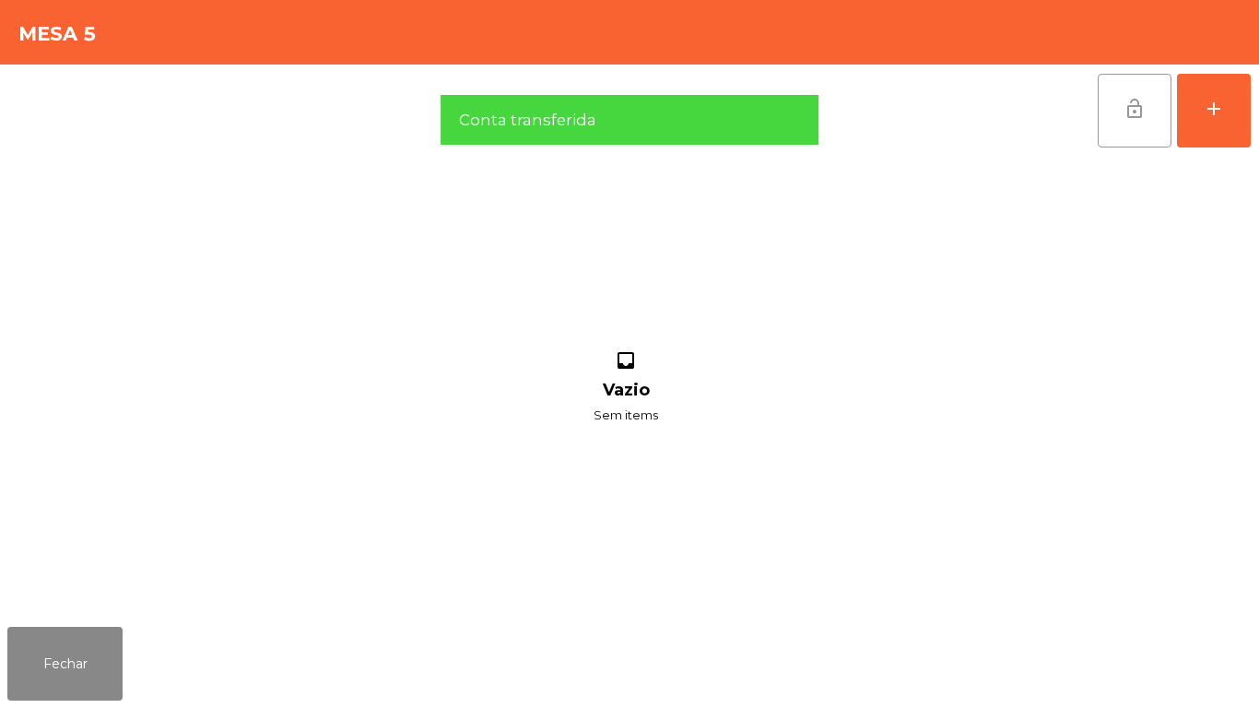
click at [1136, 128] on button "lock_open" at bounding box center [1135, 111] width 74 height 74
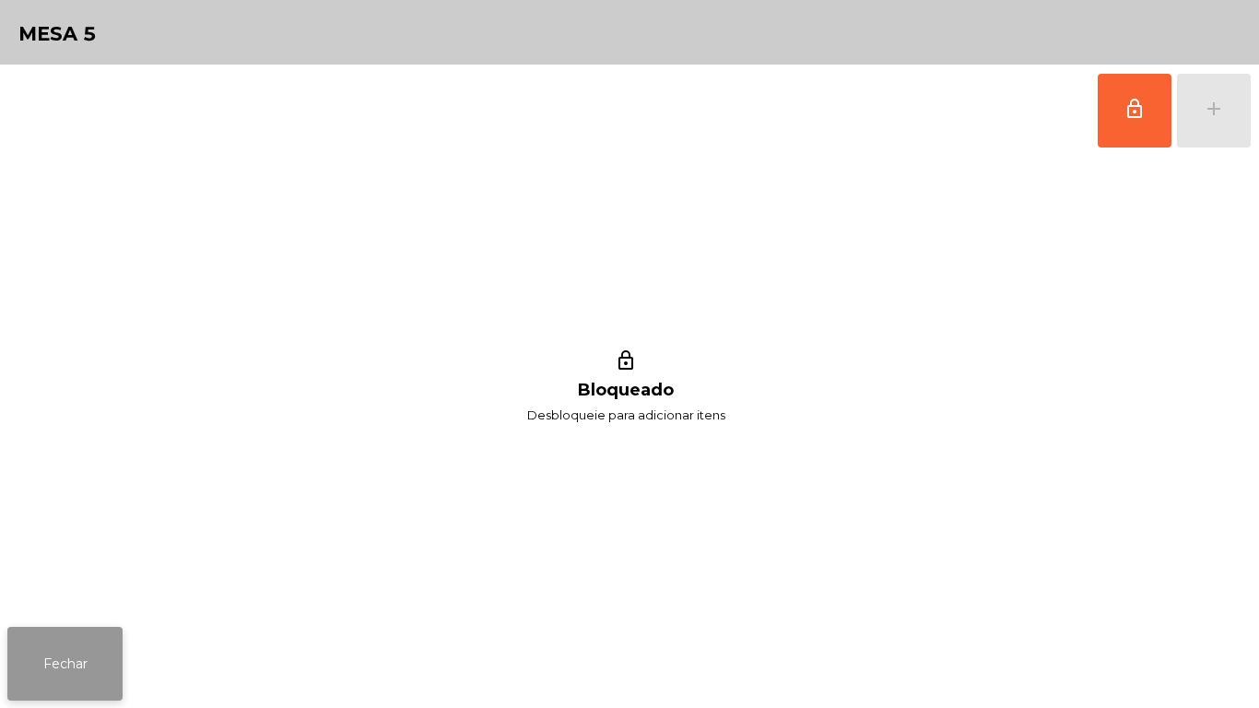
click at [72, 688] on button "Fechar" at bounding box center [64, 664] width 115 height 74
